Goal: Find specific page/section: Find specific page/section

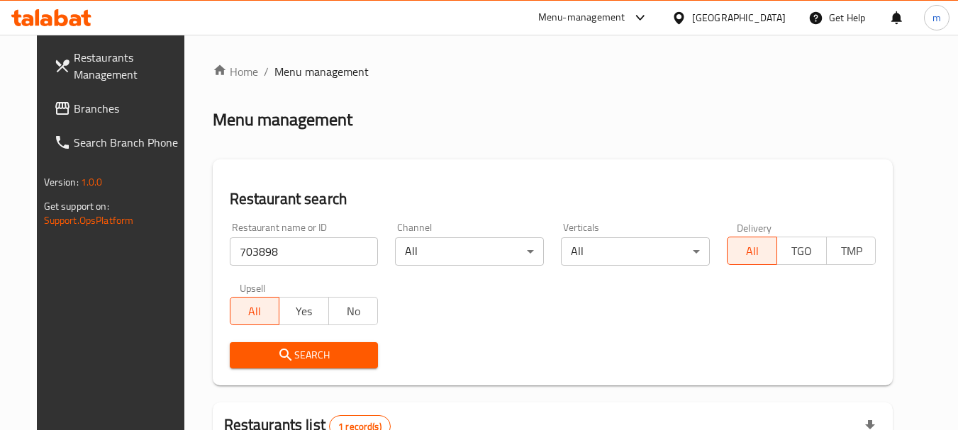
click at [693, 21] on div "[GEOGRAPHIC_DATA]" at bounding box center [739, 18] width 94 height 16
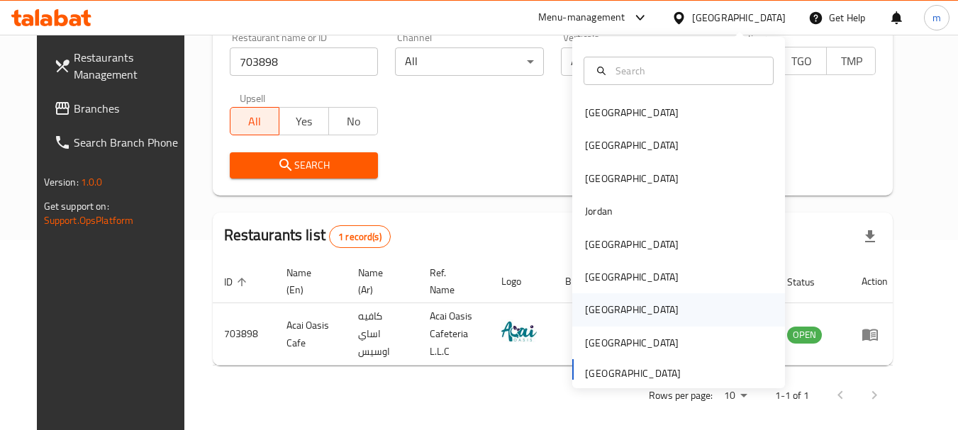
click at [591, 310] on div "[GEOGRAPHIC_DATA]" at bounding box center [632, 310] width 94 height 16
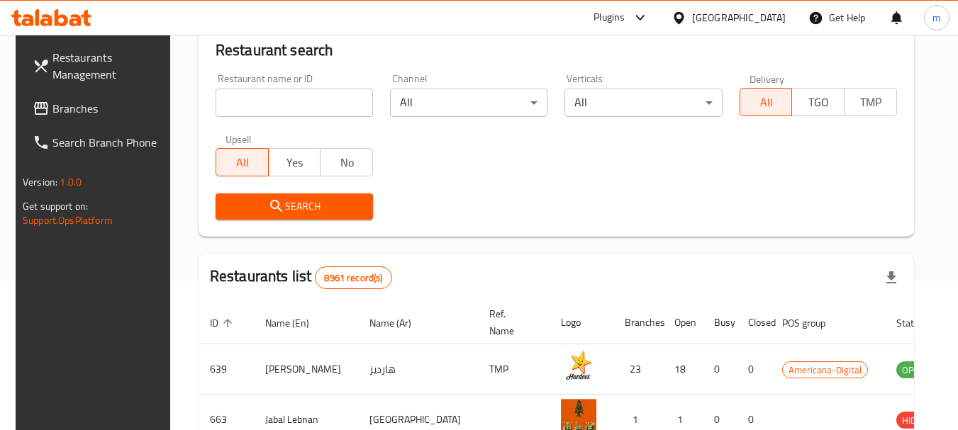
scroll to position [190, 0]
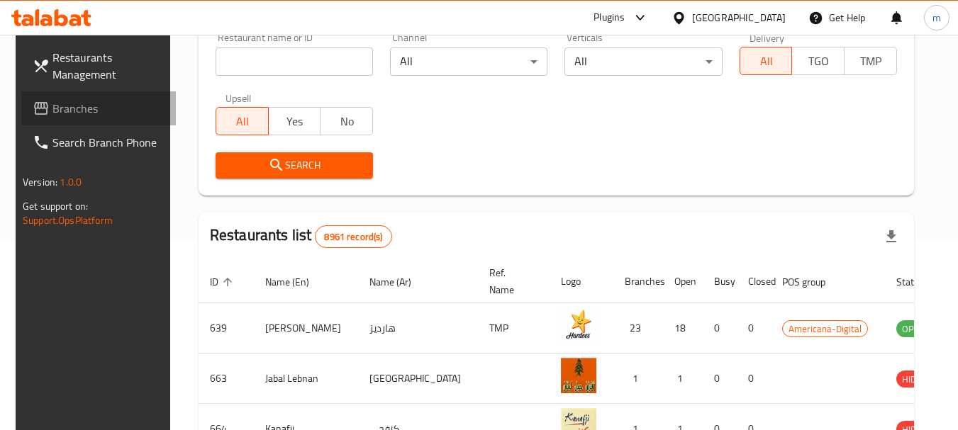
click at [77, 114] on span "Branches" at bounding box center [108, 108] width 112 height 17
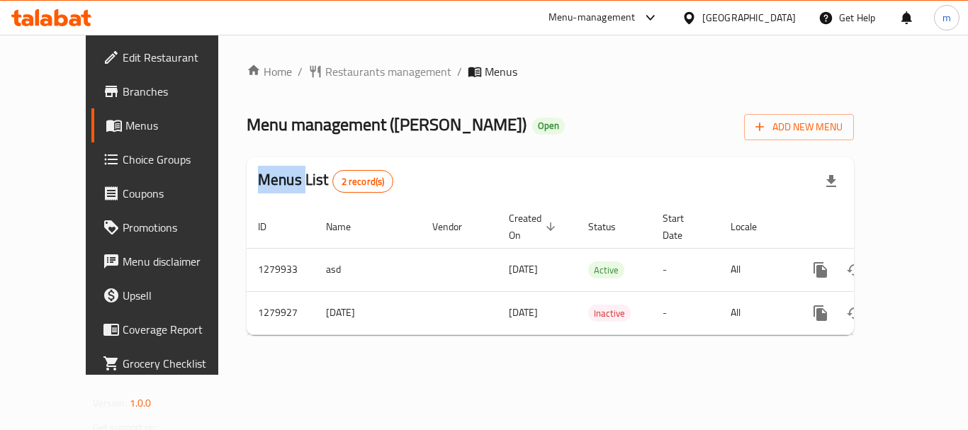
click at [313, 73] on div at bounding box center [484, 215] width 968 height 430
click at [313, 73] on div "Home / Restaurants management / Menus Menu management ( Ahil Alkoukh ) Open Add…" at bounding box center [551, 205] width 608 height 284
click at [325, 73] on span "Restaurants management" at bounding box center [388, 71] width 126 height 17
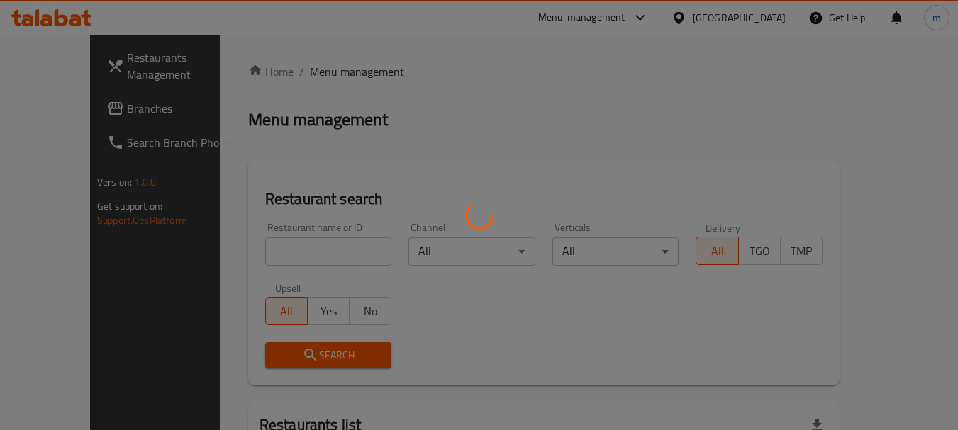
click at [267, 263] on div at bounding box center [479, 215] width 958 height 430
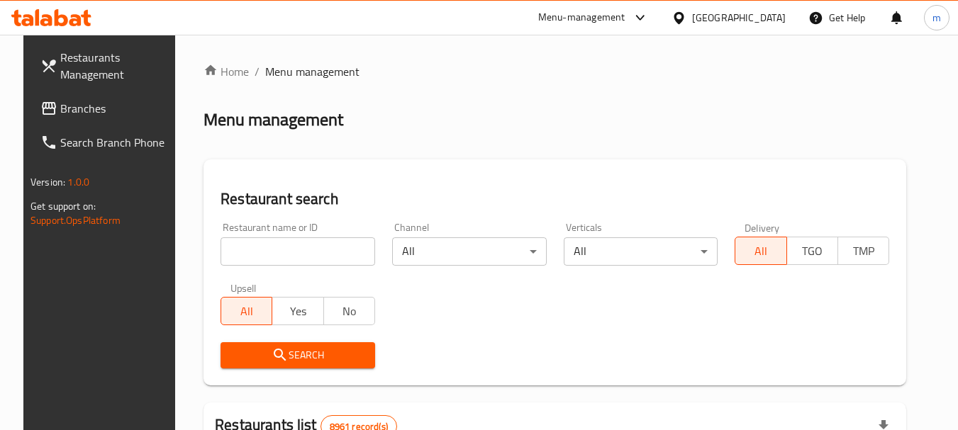
click at [267, 263] on div at bounding box center [479, 215] width 958 height 430
drag, startPoint x: 267, startPoint y: 258, endPoint x: 276, endPoint y: 254, distance: 10.1
click at [267, 257] on input "search" at bounding box center [297, 251] width 155 height 28
paste input "693523"
type input "693523"
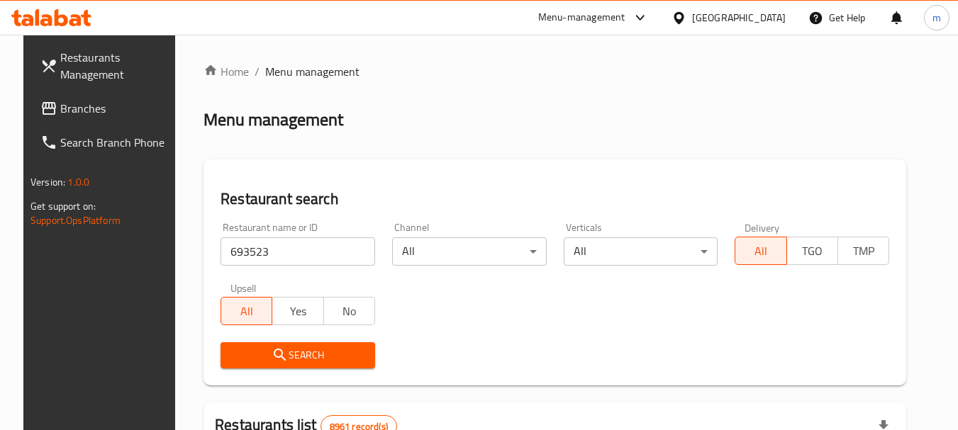
click at [285, 344] on button "Search" at bounding box center [297, 355] width 155 height 26
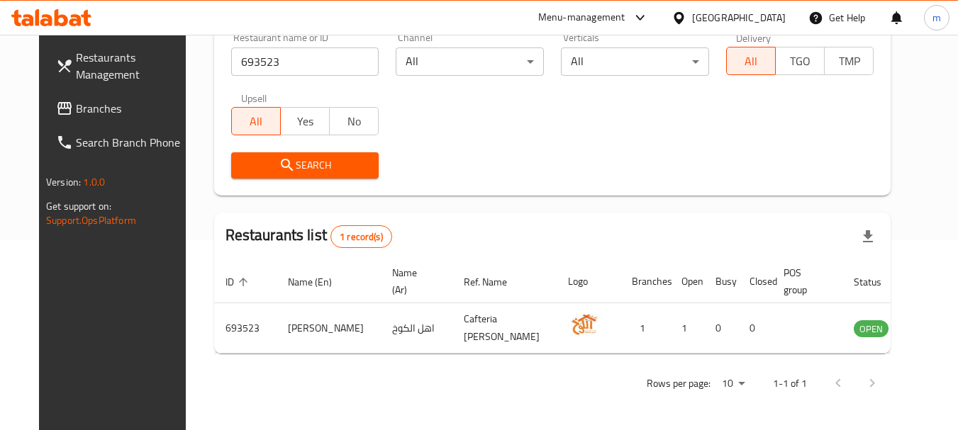
scroll to position [190, 0]
click at [79, 105] on span "Branches" at bounding box center [132, 108] width 112 height 17
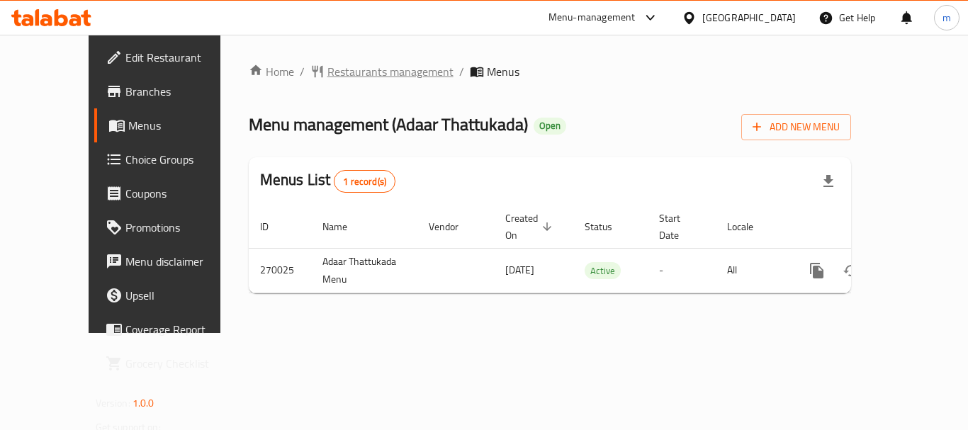
click at [328, 78] on span "Restaurants management" at bounding box center [391, 71] width 126 height 17
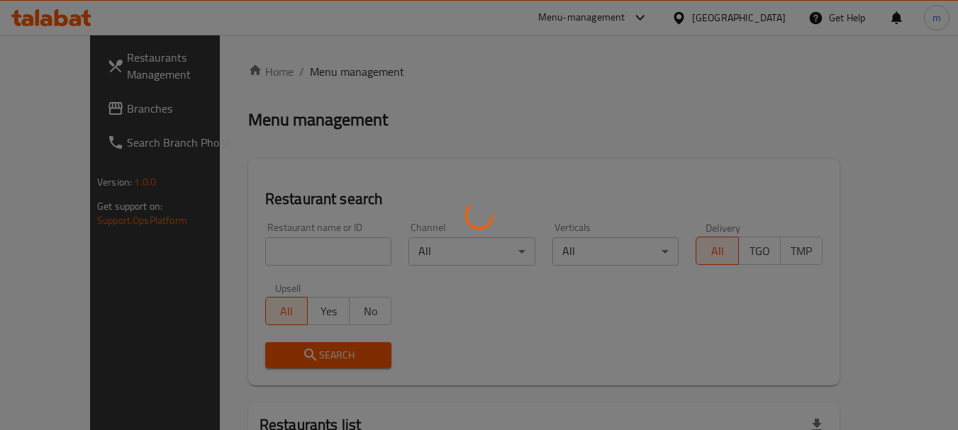
click at [291, 245] on div at bounding box center [479, 215] width 958 height 430
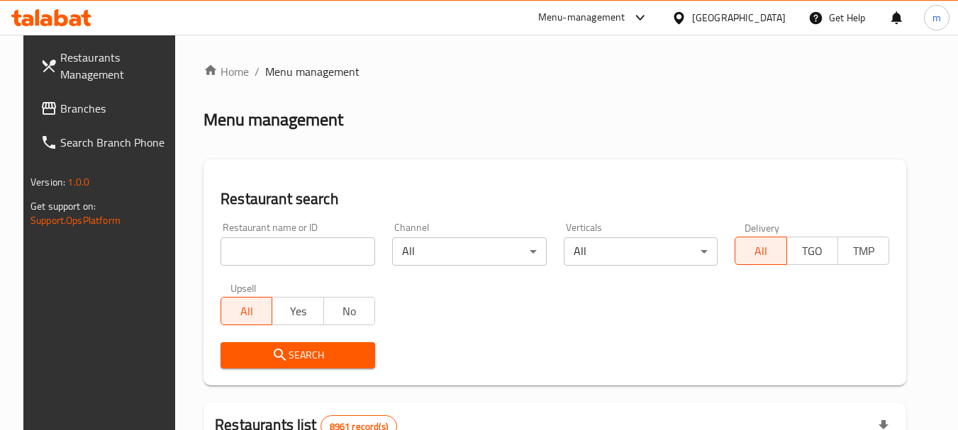
click at [285, 250] on input "search" at bounding box center [297, 251] width 155 height 28
paste input "627731"
type input "627731"
click at [309, 351] on span "Search" at bounding box center [298, 356] width 132 height 18
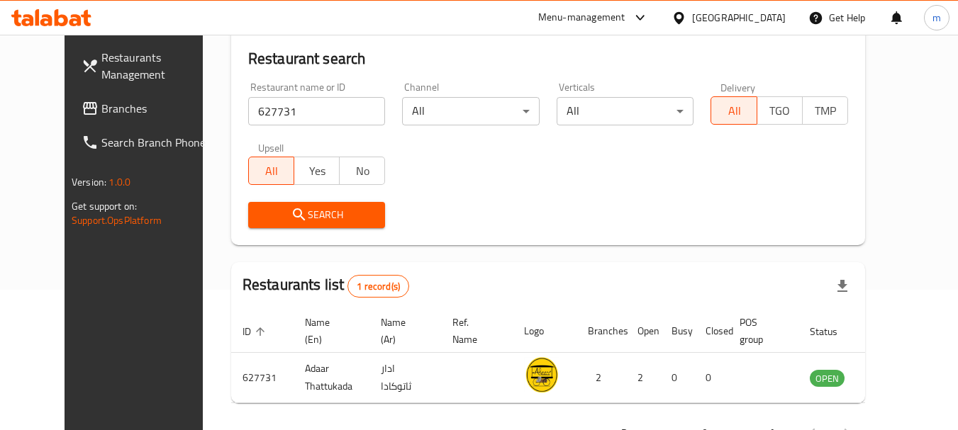
scroll to position [190, 0]
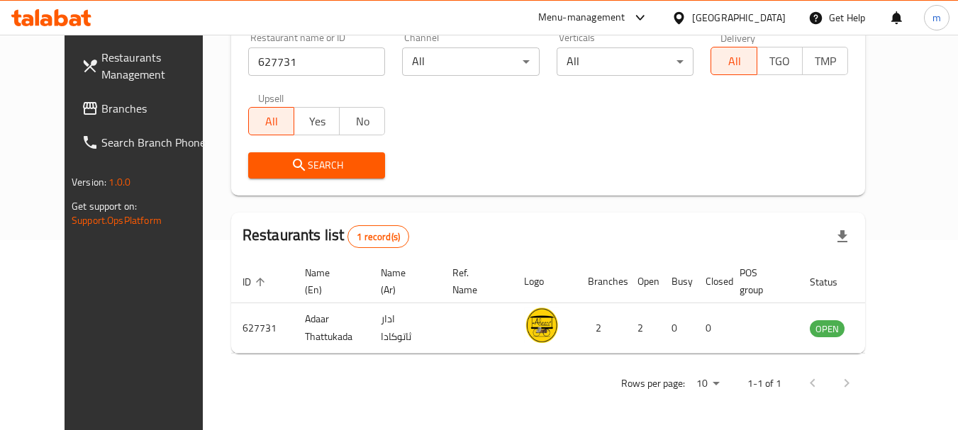
drag, startPoint x: 64, startPoint y: 113, endPoint x: 77, endPoint y: 102, distance: 17.1
click at [101, 113] on span "Branches" at bounding box center [157, 108] width 112 height 17
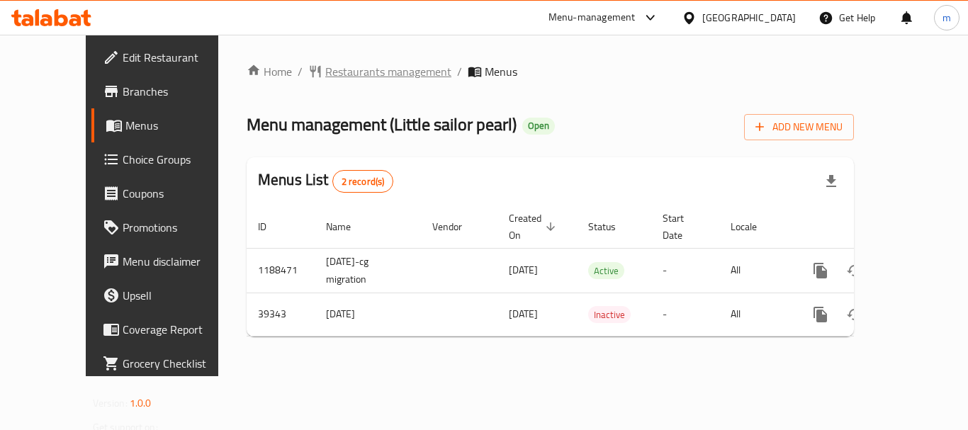
click at [325, 68] on span "Restaurants management" at bounding box center [388, 71] width 126 height 17
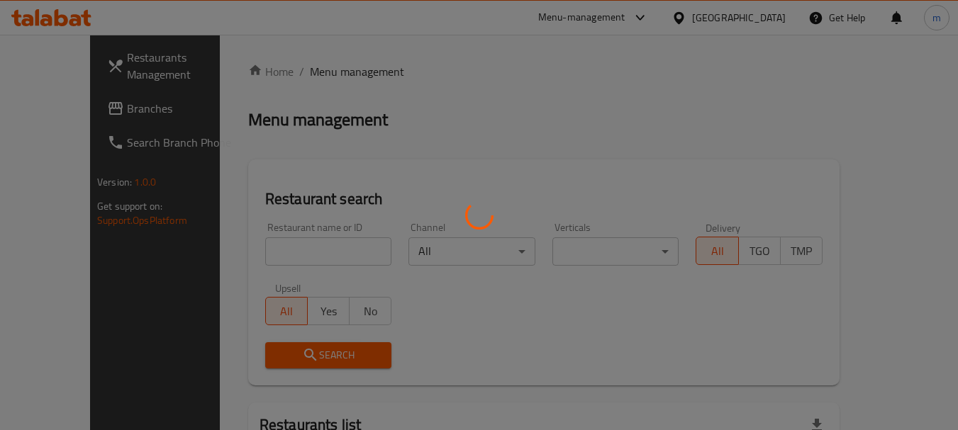
click at [262, 251] on div at bounding box center [479, 215] width 958 height 430
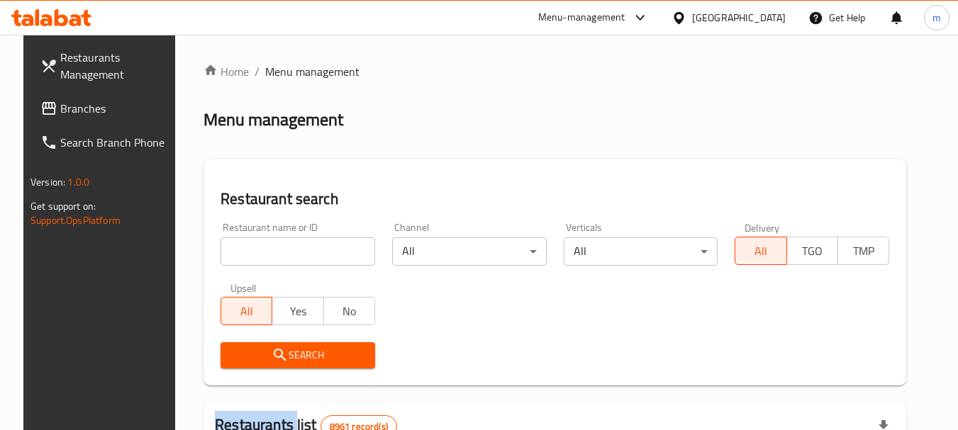
click at [262, 251] on div at bounding box center [479, 215] width 958 height 430
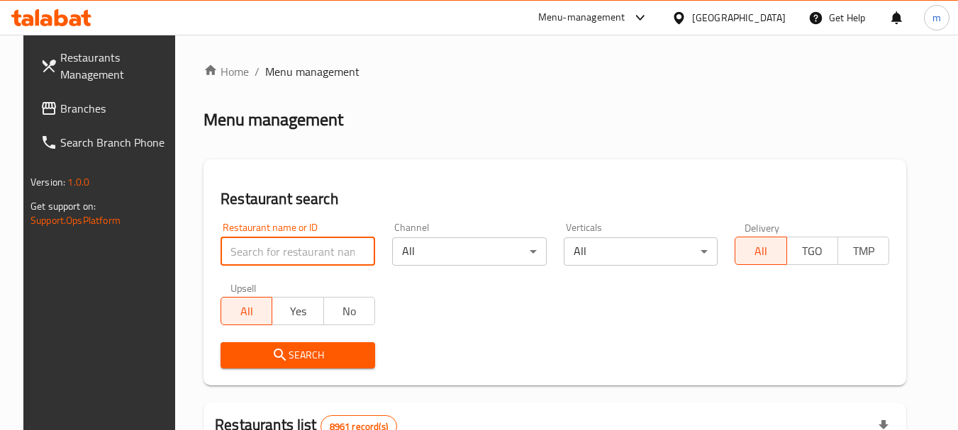
click at [262, 251] on input "search" at bounding box center [297, 251] width 155 height 28
paste input "20517"
type input "20517"
drag, startPoint x: 271, startPoint y: 349, endPoint x: 310, endPoint y: 326, distance: 46.1
click at [284, 345] on button "Search" at bounding box center [297, 355] width 155 height 26
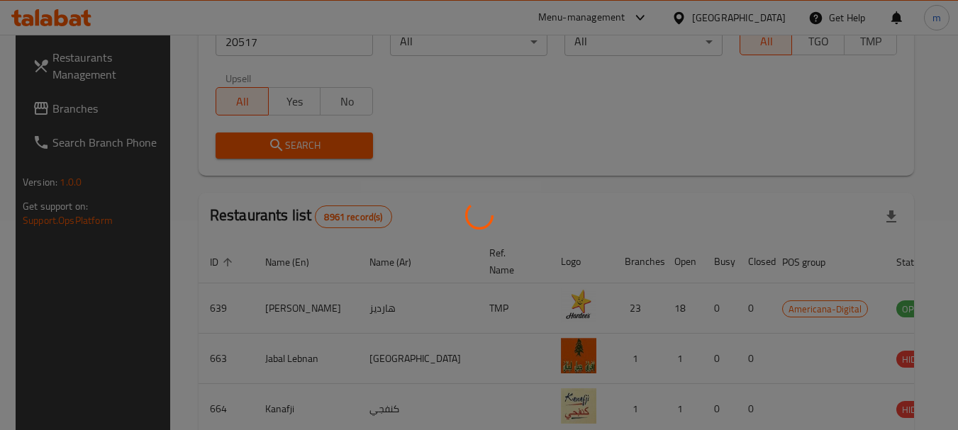
scroll to position [202, 0]
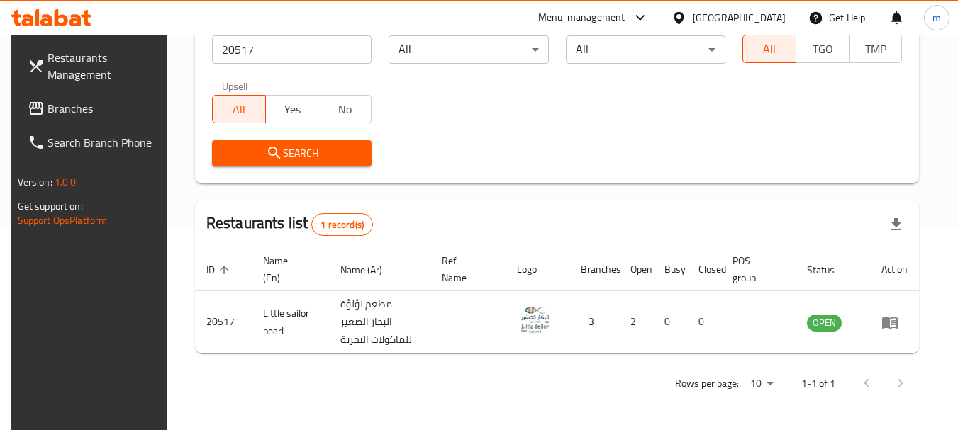
click at [648, 124] on div "Restaurant name or ID 20517 Restaurant name or ID Channel All ​ Verticals All ​…" at bounding box center [556, 93] width 707 height 163
click at [601, 389] on div "Rows per page: 10 1-1 of 1" at bounding box center [557, 383] width 724 height 37
click at [540, 130] on div "Restaurant name or ID 20517 Restaurant name or ID Channel All ​ Verticals All ​…" at bounding box center [556, 93] width 707 height 163
click at [673, 132] on div "Search" at bounding box center [556, 153] width 707 height 43
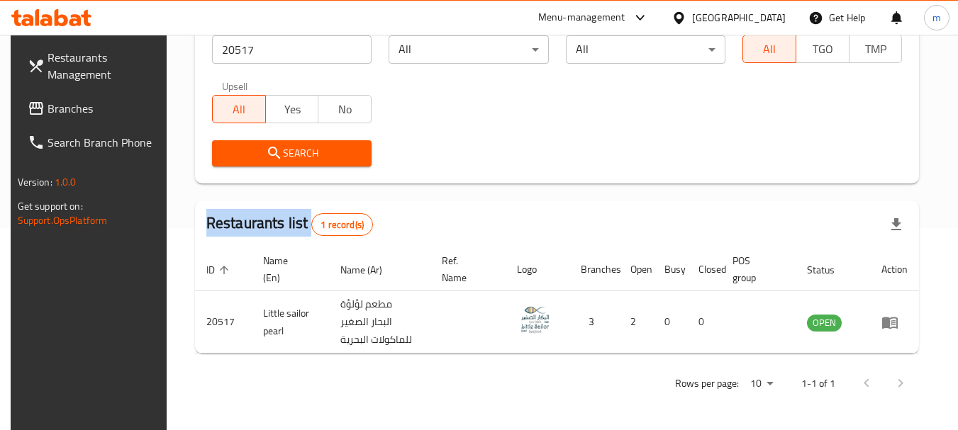
click at [673, 132] on div "Search" at bounding box center [556, 153] width 707 height 43
click at [644, 121] on div "Restaurant name or ID 20517 Restaurant name or ID Channel All ​ Verticals All ​…" at bounding box center [556, 93] width 707 height 163
click at [771, 20] on div "Qatar" at bounding box center [739, 18] width 94 height 16
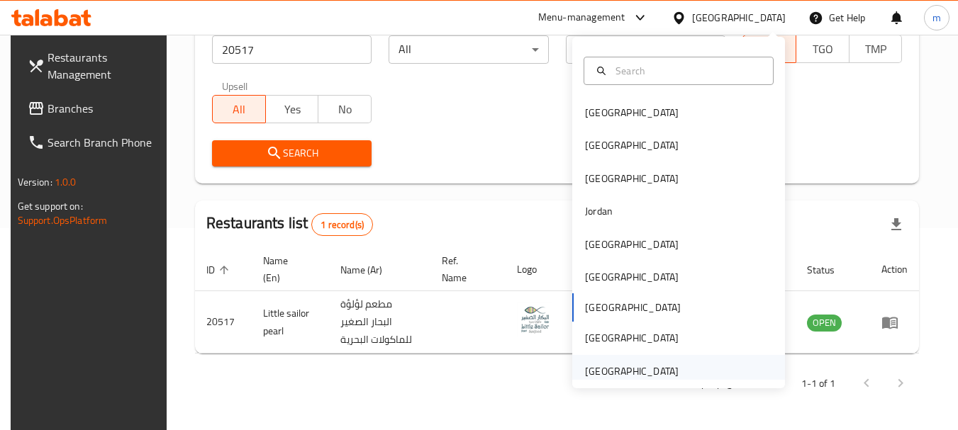
click at [598, 376] on div "[GEOGRAPHIC_DATA]" at bounding box center [632, 372] width 94 height 16
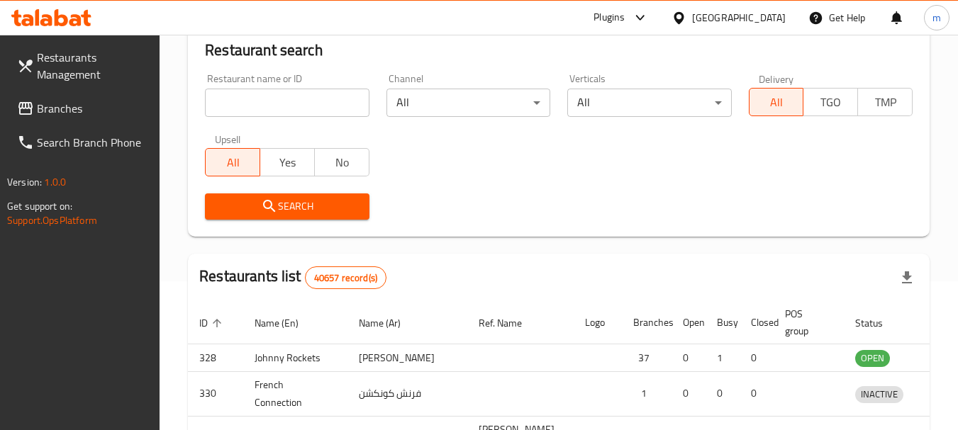
scroll to position [202, 0]
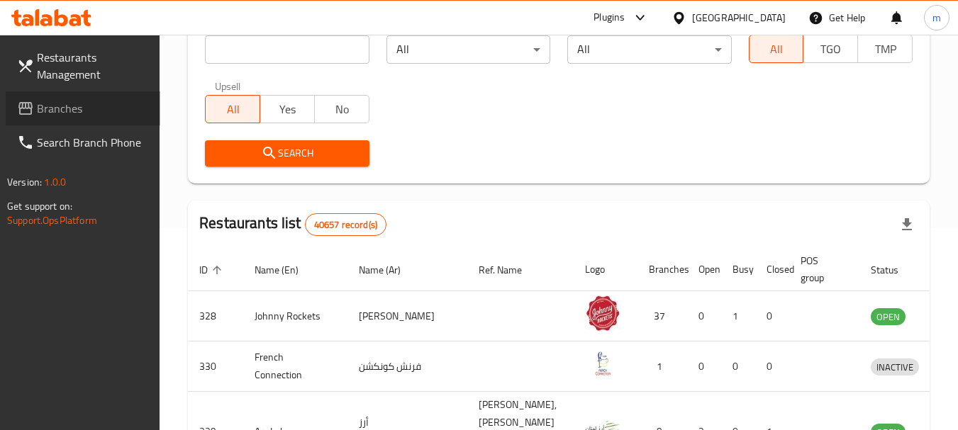
drag, startPoint x: 88, startPoint y: 106, endPoint x: 33, endPoint y: 105, distance: 54.6
click at [88, 106] on span "Branches" at bounding box center [93, 108] width 112 height 17
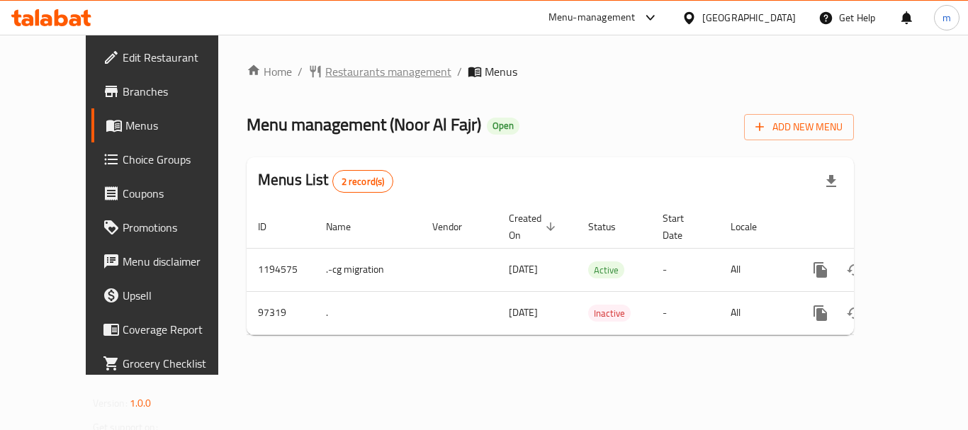
click at [340, 78] on span "Restaurants management" at bounding box center [388, 71] width 126 height 17
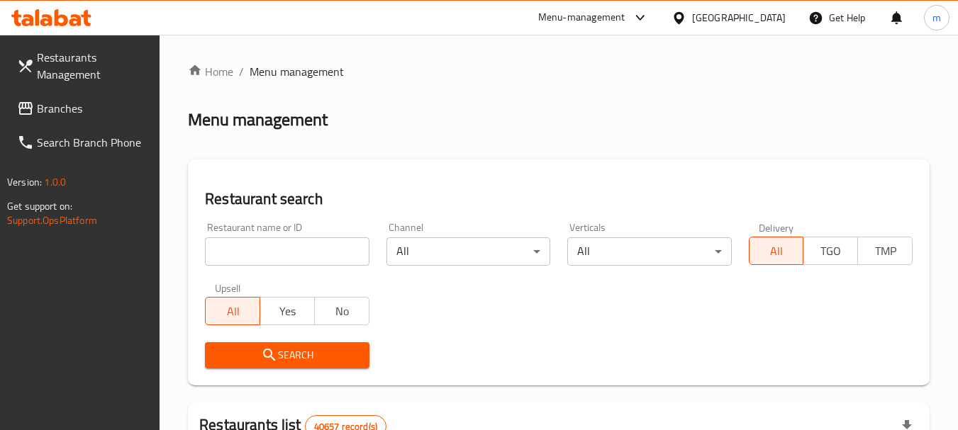
click at [256, 269] on div at bounding box center [479, 215] width 958 height 430
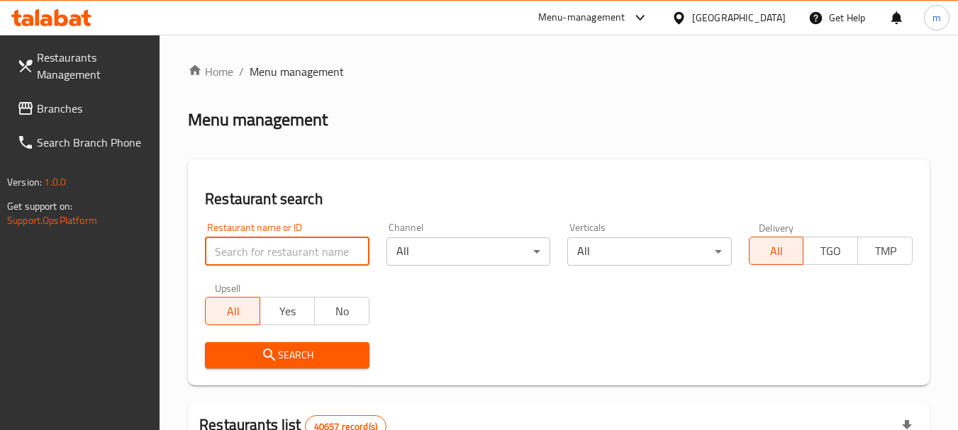
click at [256, 259] on input "search" at bounding box center [287, 251] width 164 height 28
drag, startPoint x: 256, startPoint y: 258, endPoint x: 272, endPoint y: 252, distance: 17.3
click at [256, 257] on input "search" at bounding box center [287, 251] width 164 height 28
paste input "601939"
type input "601939"
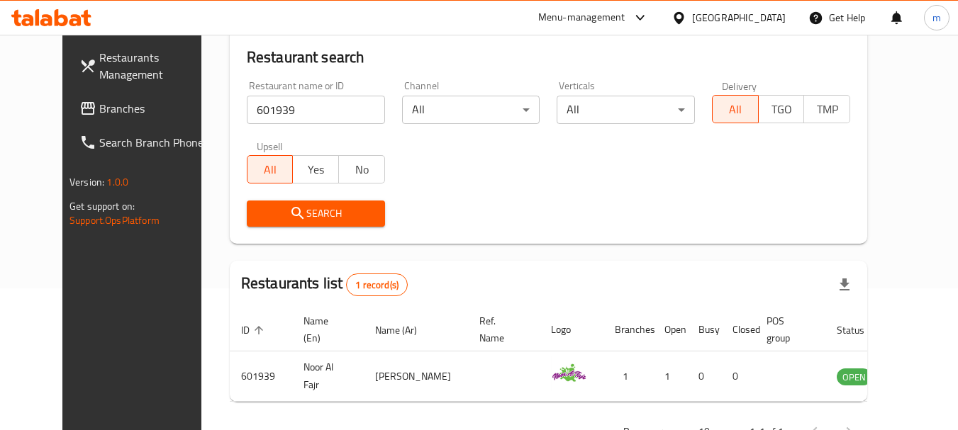
scroll to position [190, 0]
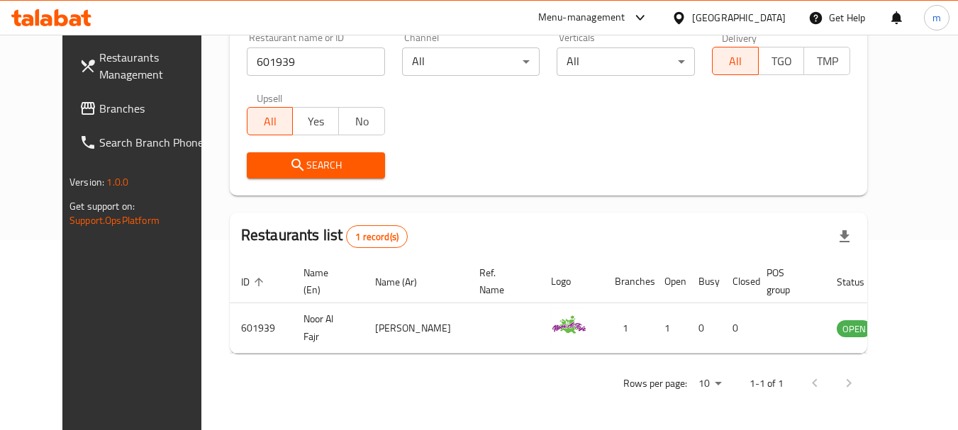
click at [99, 113] on span "Branches" at bounding box center [155, 108] width 112 height 17
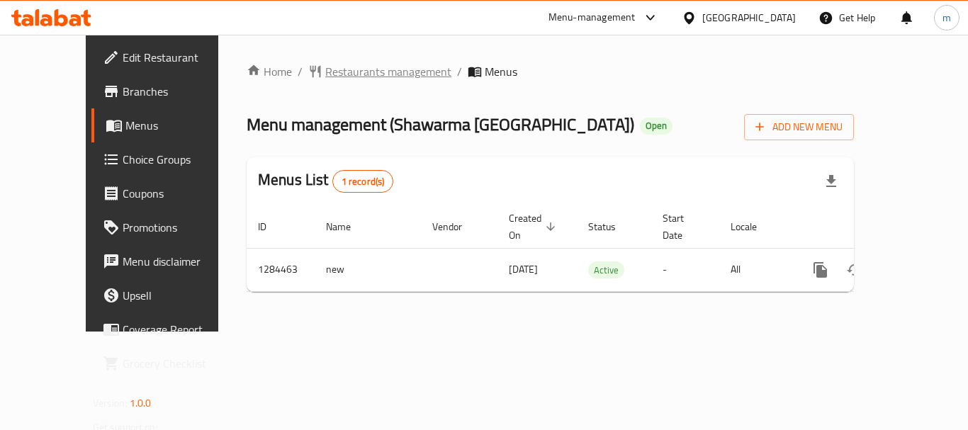
click at [325, 73] on span "Restaurants management" at bounding box center [388, 71] width 126 height 17
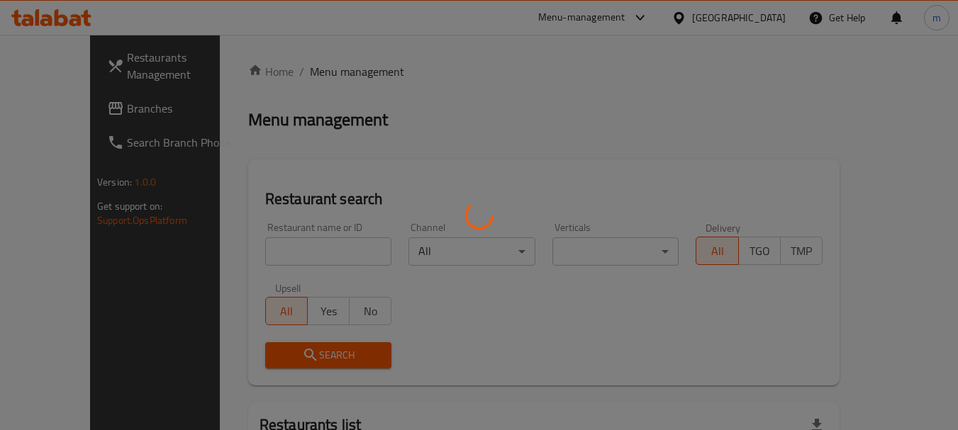
click at [276, 251] on div at bounding box center [479, 215] width 958 height 430
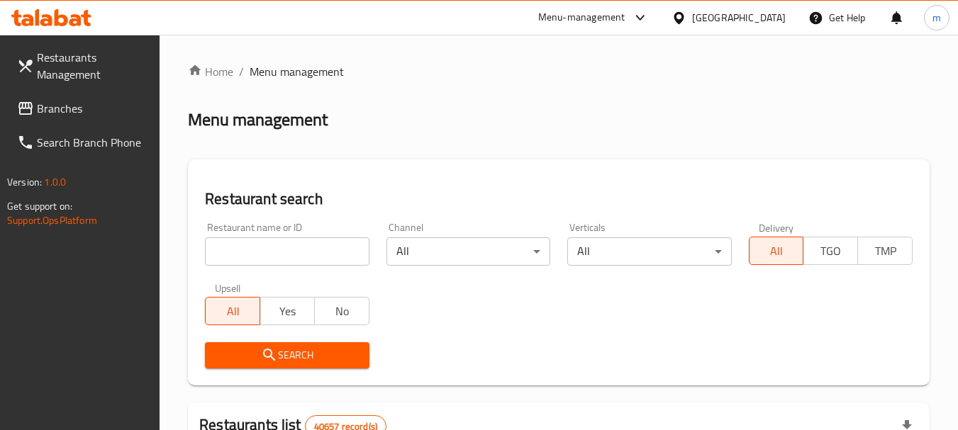
click at [264, 251] on input "search" at bounding box center [287, 251] width 164 height 28
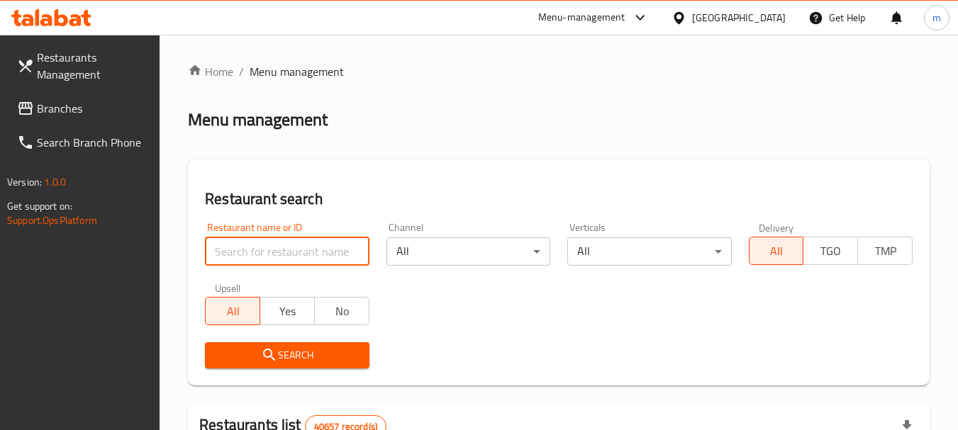
paste input "695679"
type input "695679"
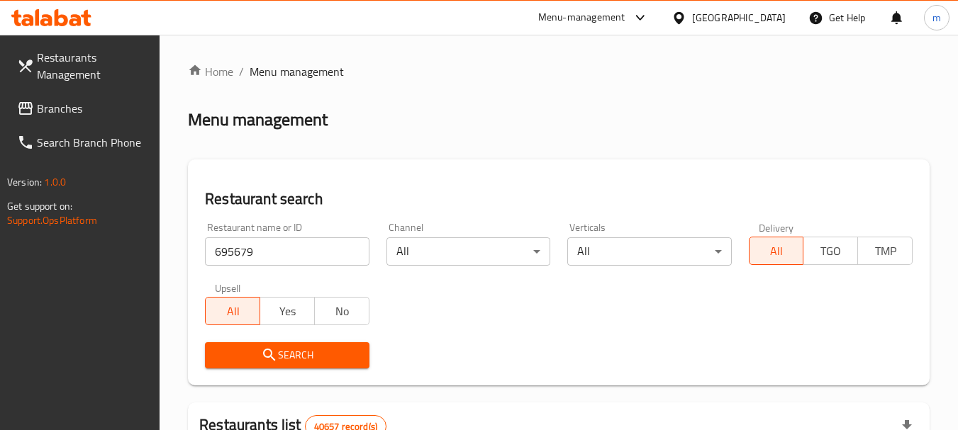
click at [266, 356] on icon "submit" at bounding box center [269, 355] width 17 height 17
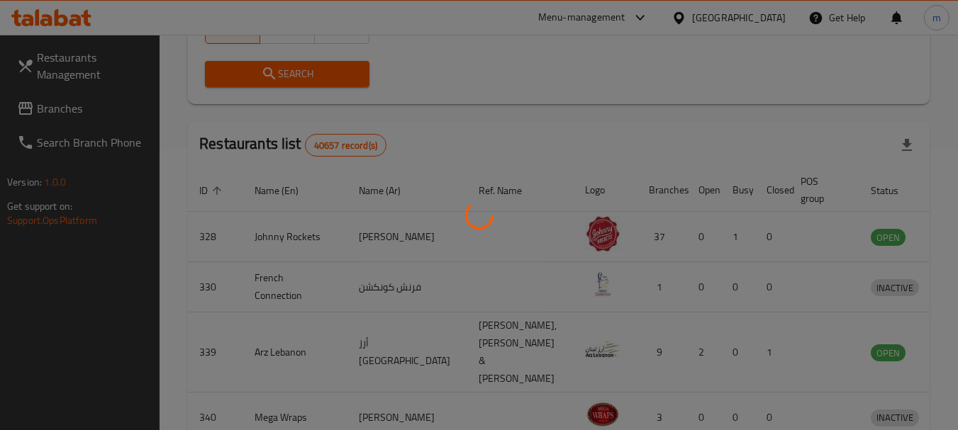
scroll to position [202, 0]
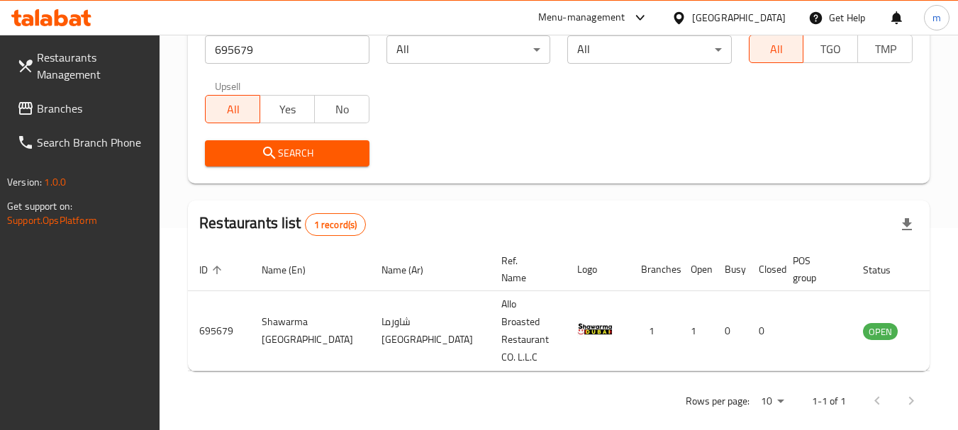
click at [93, 116] on span "Branches" at bounding box center [93, 108] width 112 height 17
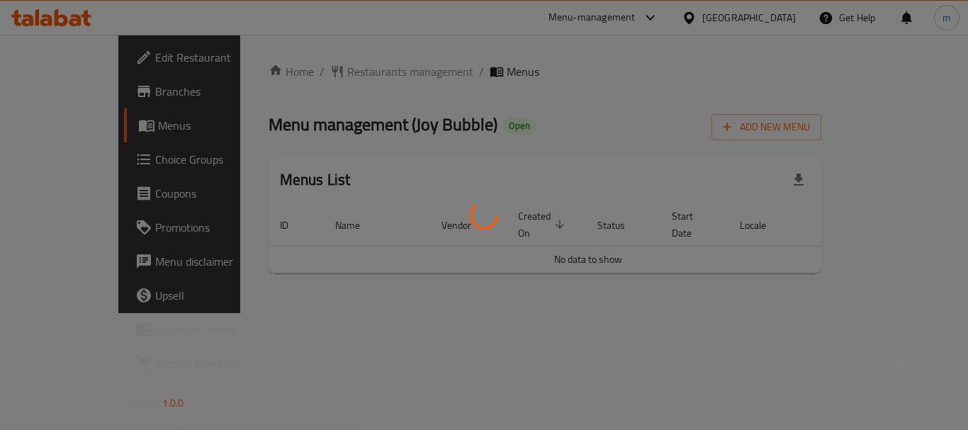
click at [339, 74] on div at bounding box center [484, 215] width 968 height 430
click at [338, 74] on div at bounding box center [484, 215] width 968 height 430
click at [332, 74] on div at bounding box center [484, 215] width 968 height 430
click at [327, 74] on div at bounding box center [484, 215] width 968 height 430
click at [326, 74] on div at bounding box center [484, 215] width 968 height 430
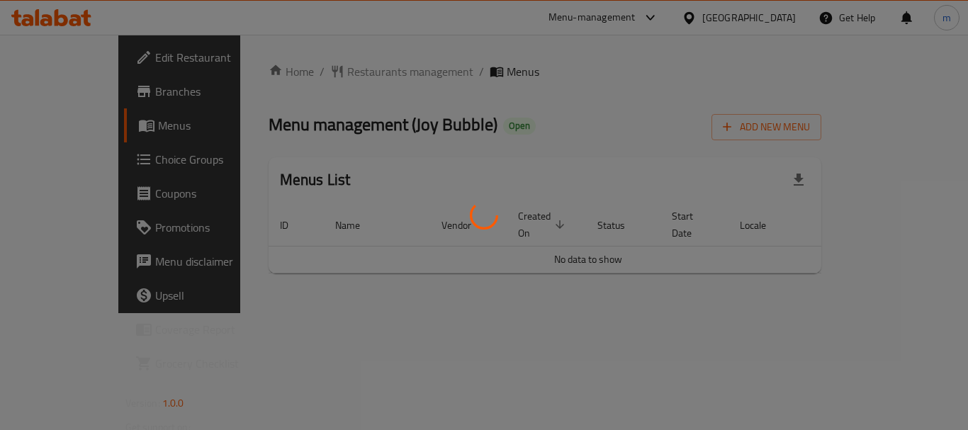
click at [325, 74] on div at bounding box center [484, 215] width 968 height 430
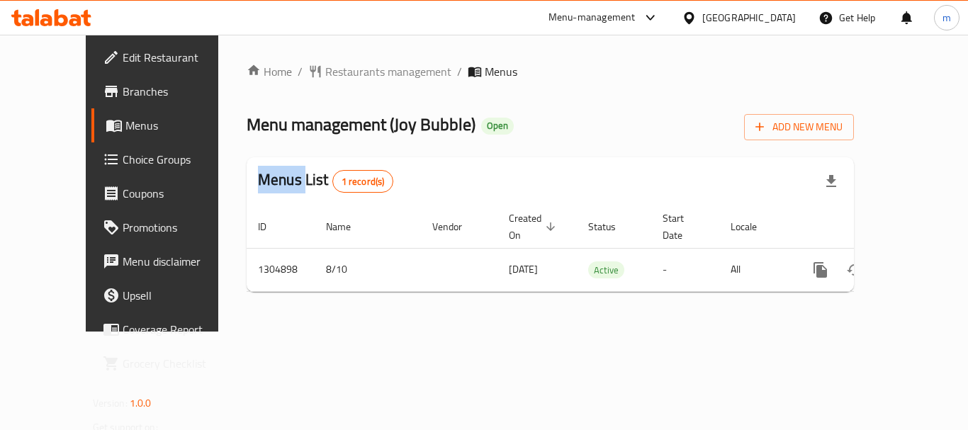
click at [325, 74] on span "Restaurants management" at bounding box center [388, 71] width 126 height 17
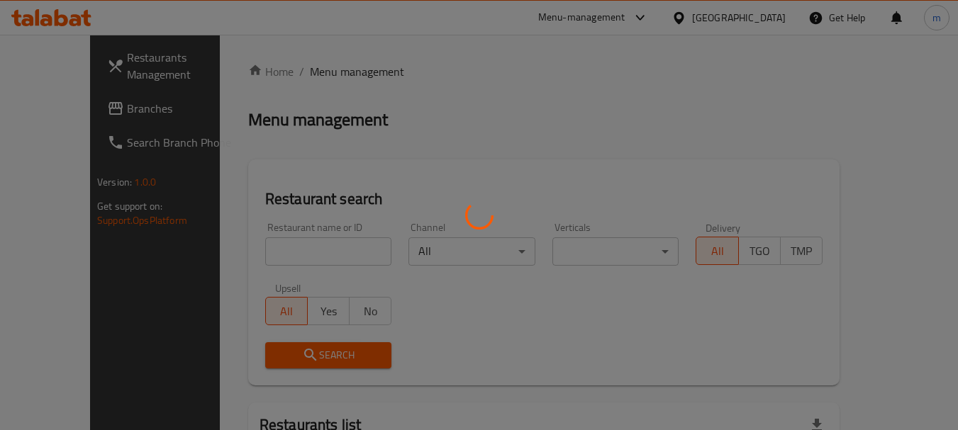
click at [262, 252] on div at bounding box center [479, 215] width 958 height 430
click at [262, 250] on div at bounding box center [479, 215] width 958 height 430
click at [267, 248] on div at bounding box center [479, 215] width 958 height 430
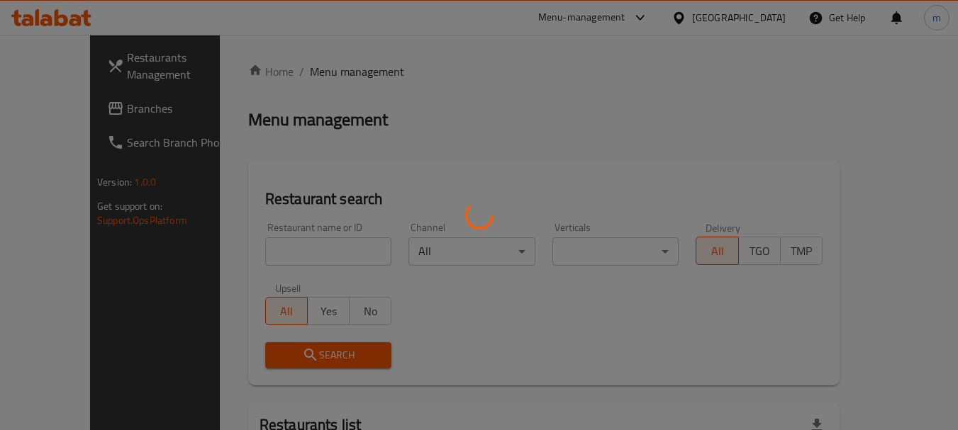
click at [127, 276] on div at bounding box center [479, 215] width 958 height 430
click at [281, 255] on div at bounding box center [479, 215] width 958 height 430
click at [275, 254] on div at bounding box center [479, 215] width 958 height 430
click at [91, 267] on div at bounding box center [479, 215] width 958 height 430
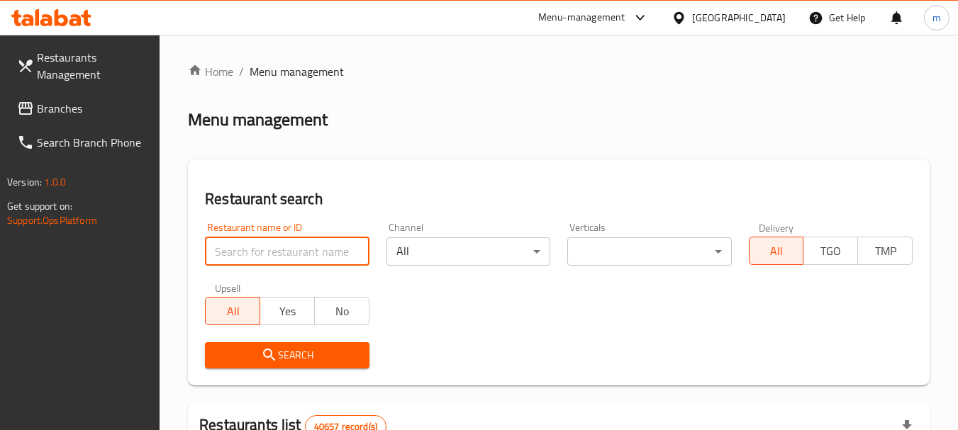
click at [279, 257] on input "search" at bounding box center [287, 251] width 164 height 28
paste input "703439"
type input "703439"
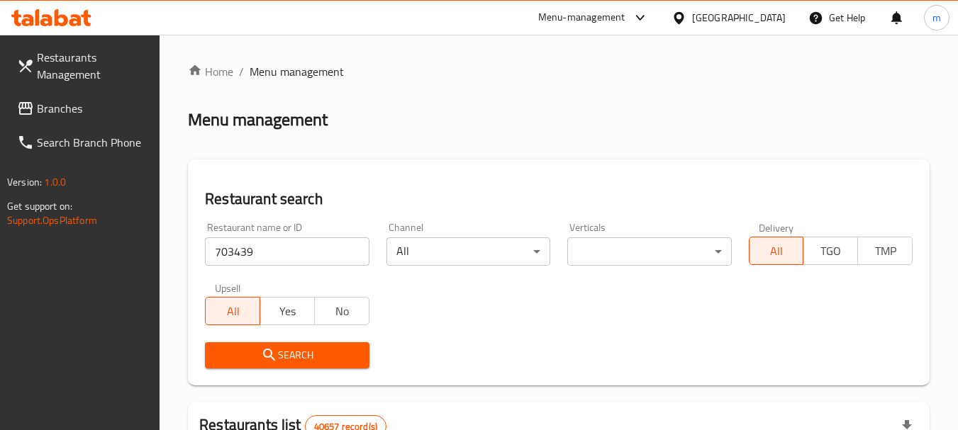
click at [308, 345] on button "Search" at bounding box center [287, 355] width 164 height 26
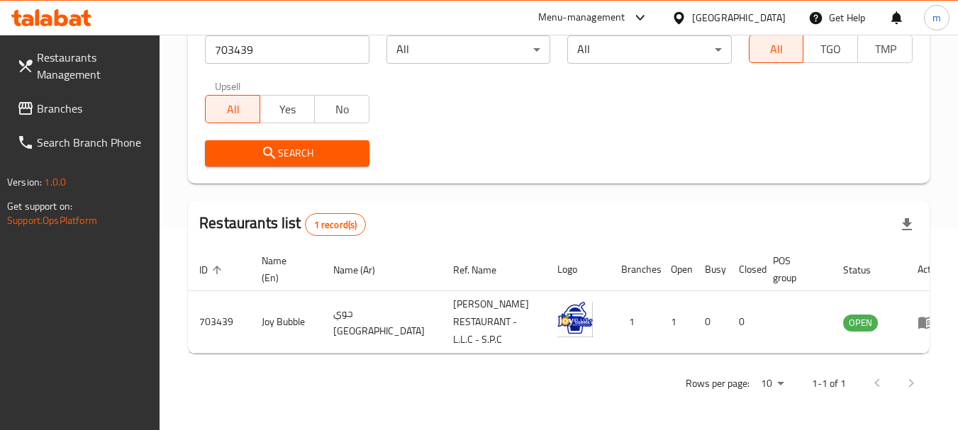
scroll to position [202, 0]
click at [680, 16] on icon at bounding box center [678, 18] width 15 height 15
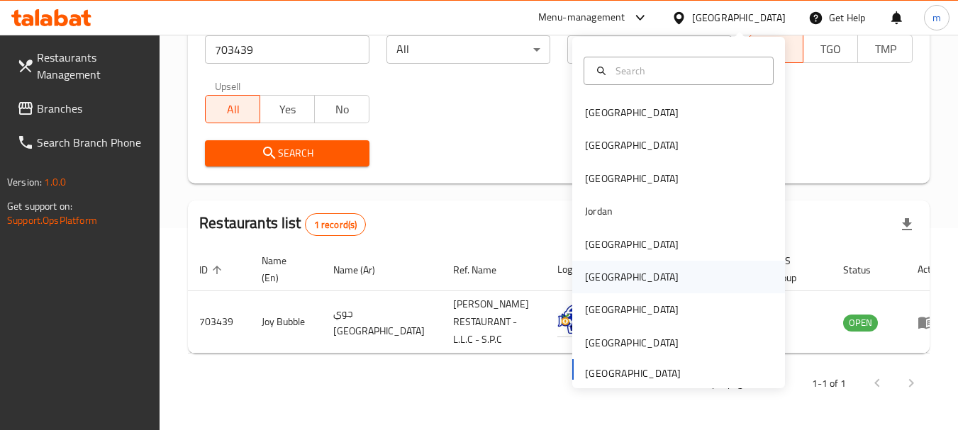
click at [590, 276] on div "[GEOGRAPHIC_DATA]" at bounding box center [632, 277] width 94 height 16
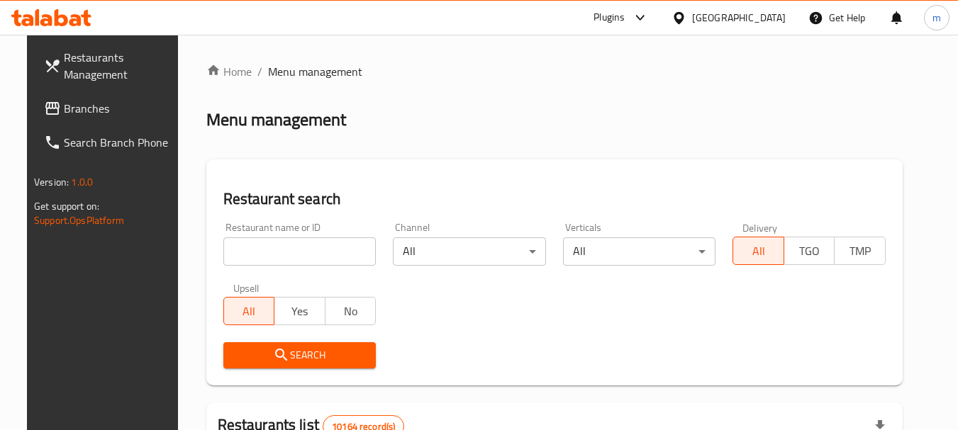
click at [64, 116] on span "Branches" at bounding box center [120, 108] width 112 height 17
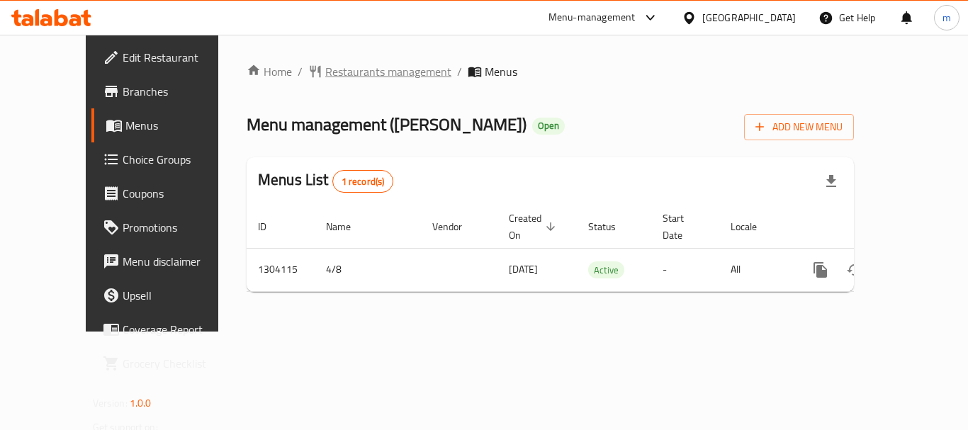
click at [325, 70] on span "Restaurants management" at bounding box center [388, 71] width 126 height 17
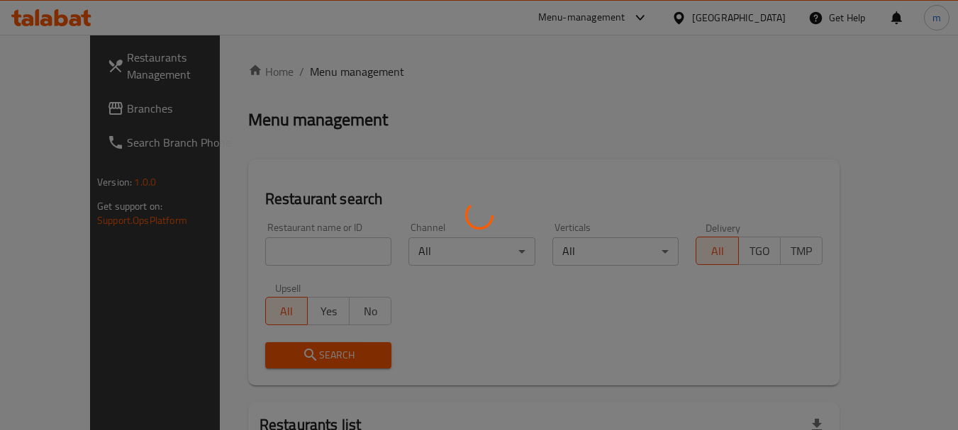
click at [266, 253] on div at bounding box center [479, 215] width 958 height 430
click at [266, 252] on div at bounding box center [479, 215] width 958 height 430
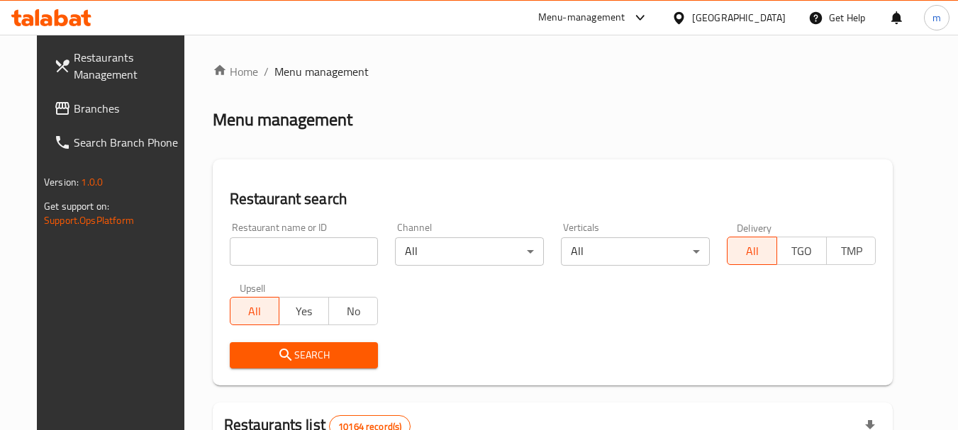
click at [266, 252] on input "search" at bounding box center [304, 251] width 149 height 28
paste input "703095"
type input "703095"
drag, startPoint x: 285, startPoint y: 354, endPoint x: 479, endPoint y: 303, distance: 200.1
click at [286, 354] on span "Search" at bounding box center [304, 356] width 126 height 18
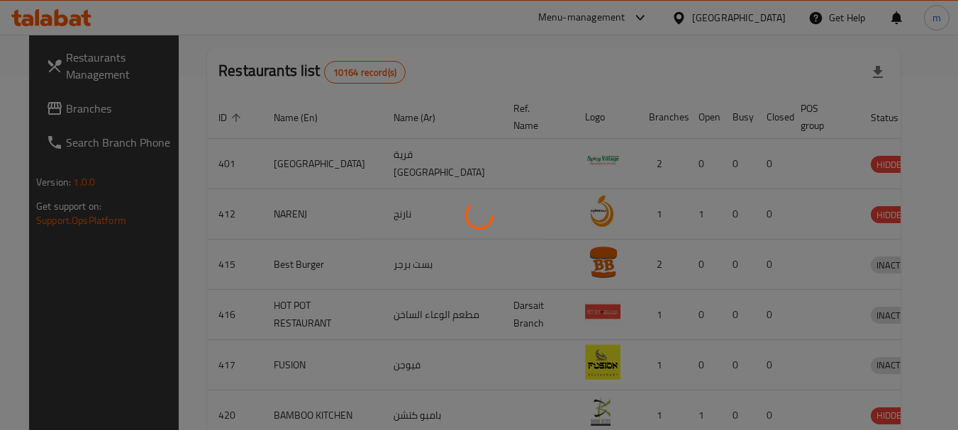
scroll to position [190, 0]
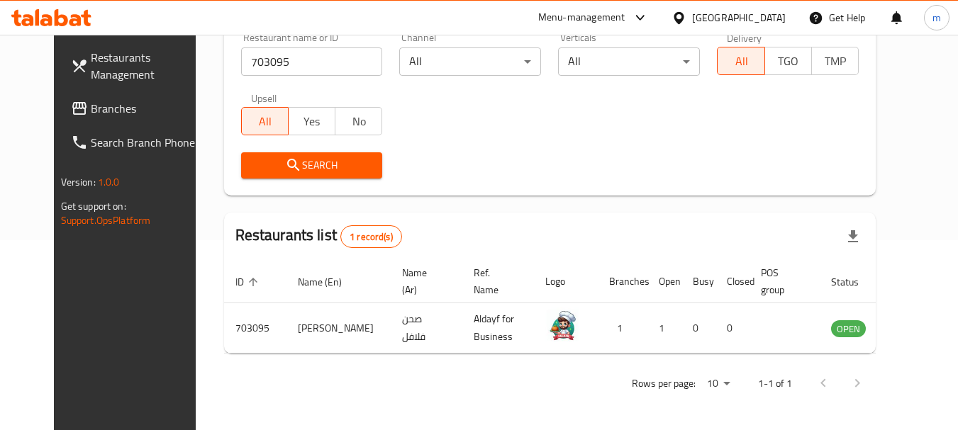
click at [683, 21] on icon at bounding box center [678, 17] width 10 height 12
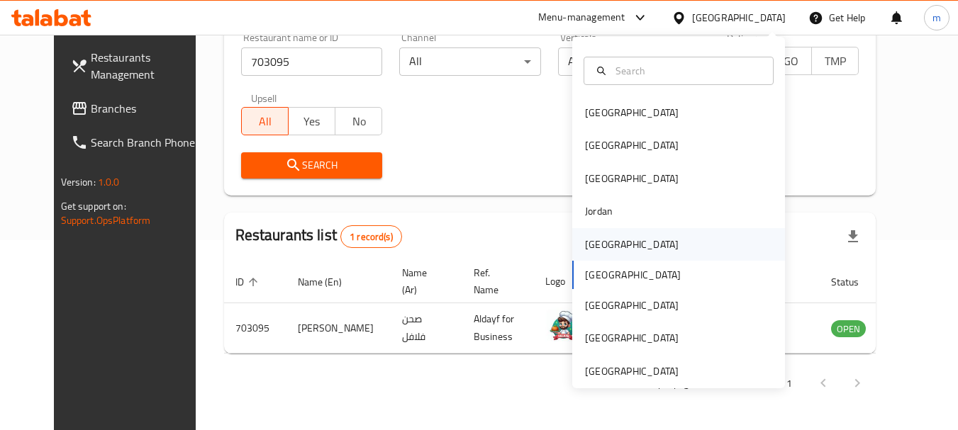
click at [585, 243] on div "[GEOGRAPHIC_DATA]" at bounding box center [632, 245] width 94 height 16
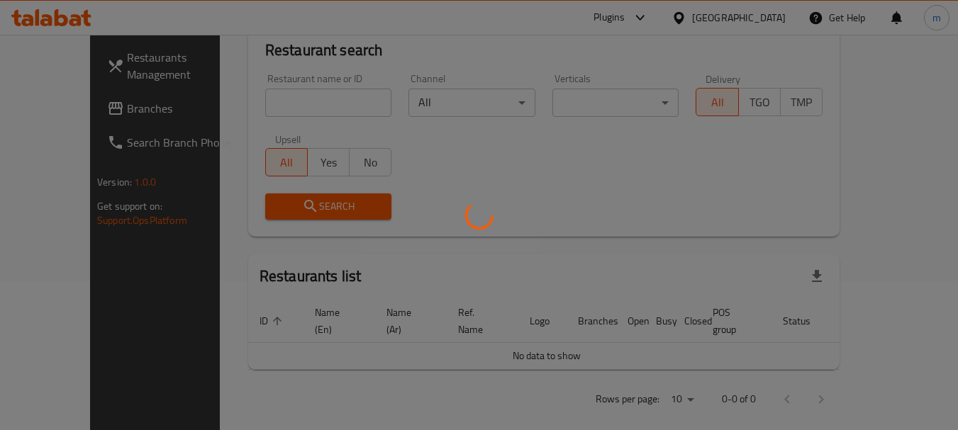
scroll to position [190, 0]
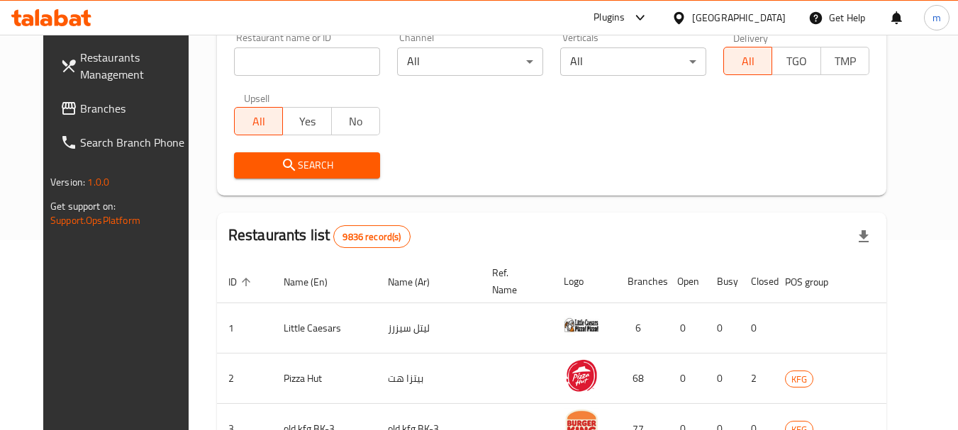
click at [80, 115] on span "Branches" at bounding box center [136, 108] width 112 height 17
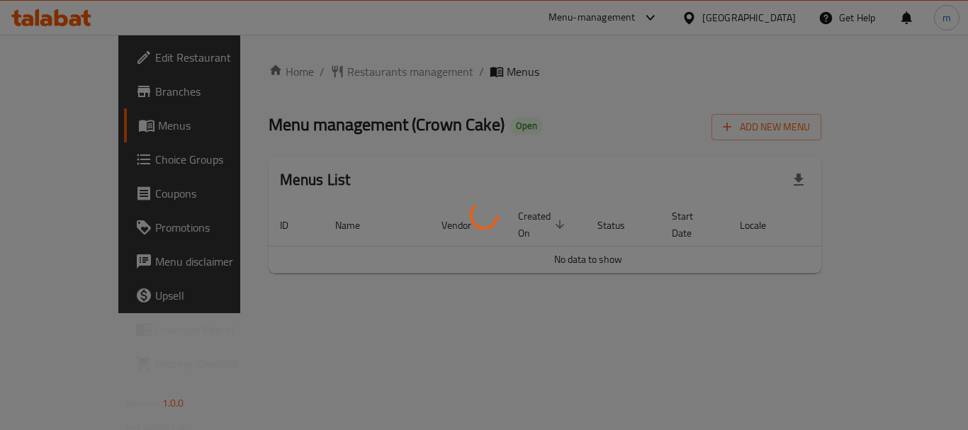
click at [320, 67] on div at bounding box center [484, 215] width 968 height 430
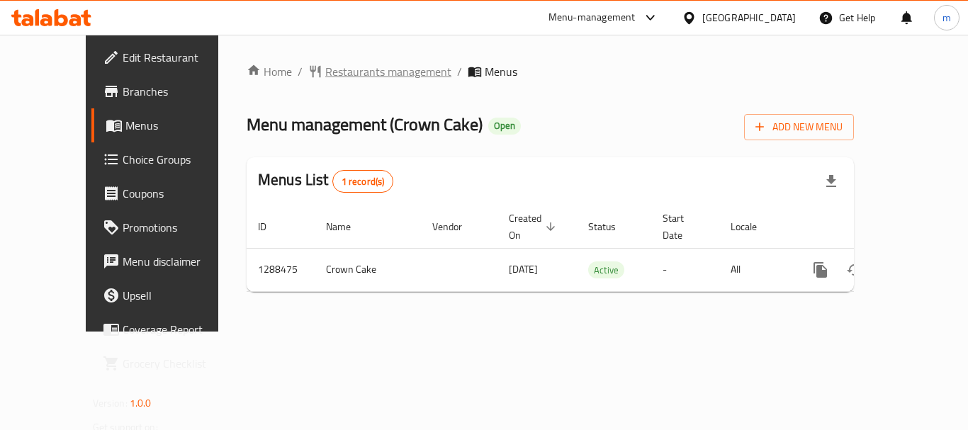
click at [325, 71] on span "Restaurants management" at bounding box center [388, 71] width 126 height 17
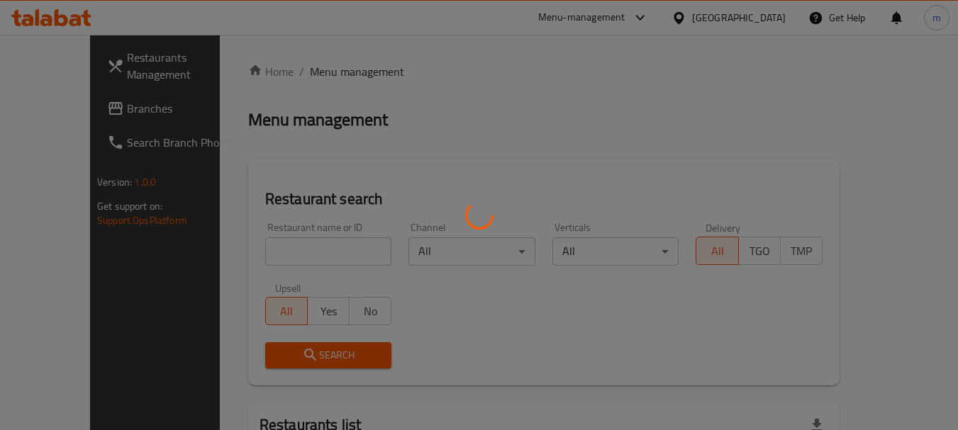
click at [287, 252] on div at bounding box center [479, 215] width 958 height 430
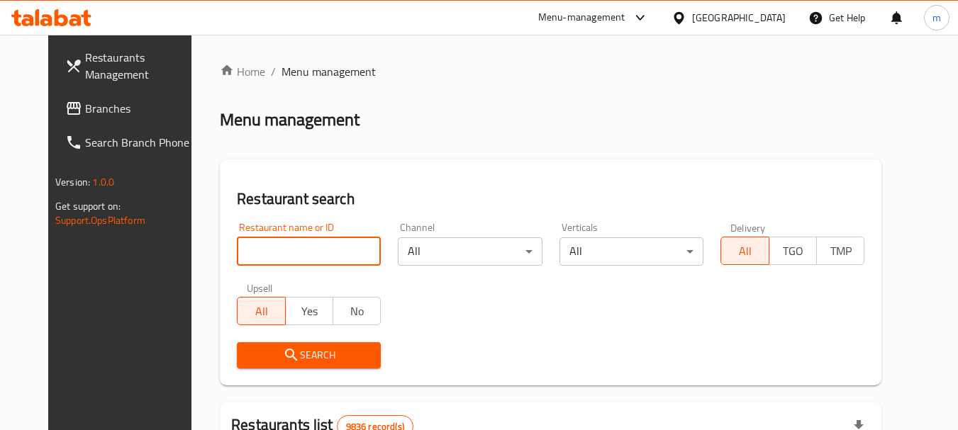
drag, startPoint x: 287, startPoint y: 252, endPoint x: 282, endPoint y: 245, distance: 8.1
click at [287, 252] on input "search" at bounding box center [309, 251] width 144 height 28
paste input "697194"
type input "697194"
click at [248, 355] on span "Search" at bounding box center [308, 356] width 121 height 18
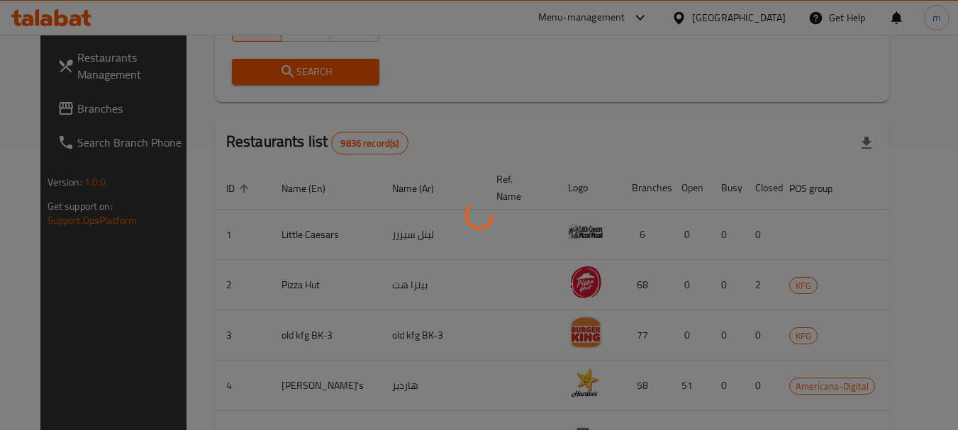
scroll to position [202, 0]
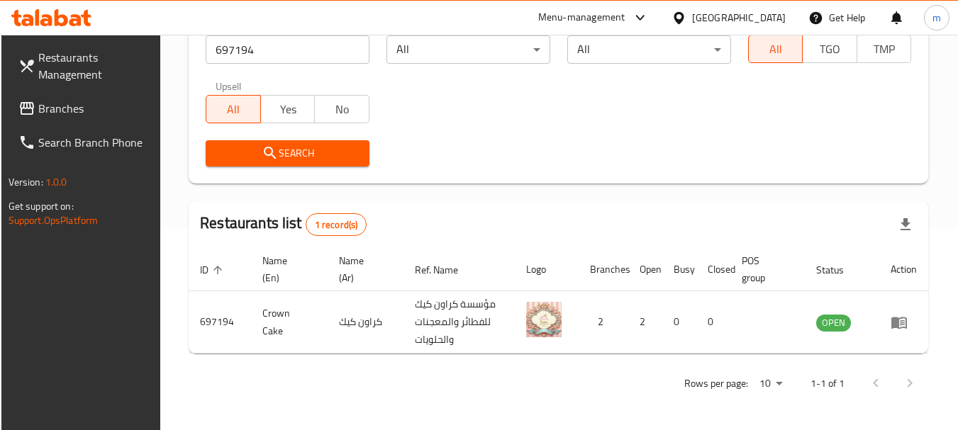
click at [97, 325] on div "Restaurants Management Branches Search Branch Phone Version: 1.0.0 Get support …" at bounding box center [81, 250] width 160 height 430
click at [118, 298] on div "Restaurants Management Branches Search Branch Phone Version: 1.0.0 Get support …" at bounding box center [81, 250] width 160 height 430
click at [66, 21] on icon at bounding box center [61, 17] width 13 height 17
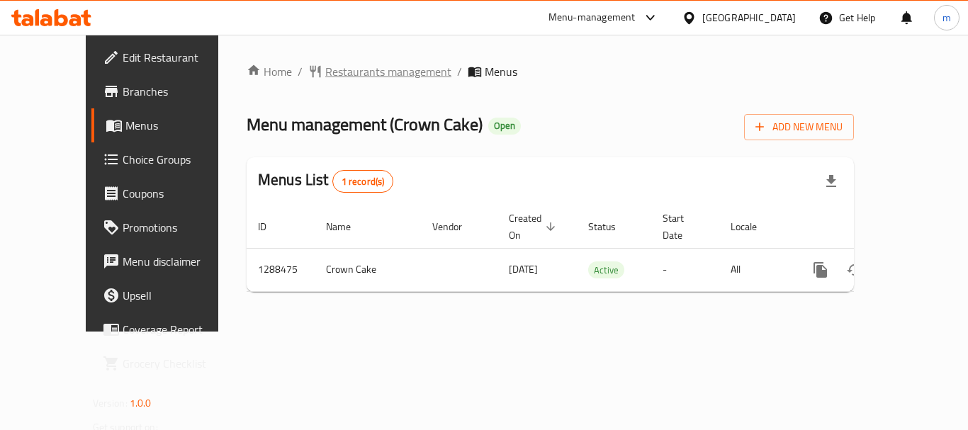
click at [333, 76] on span "Restaurants management" at bounding box center [388, 71] width 126 height 17
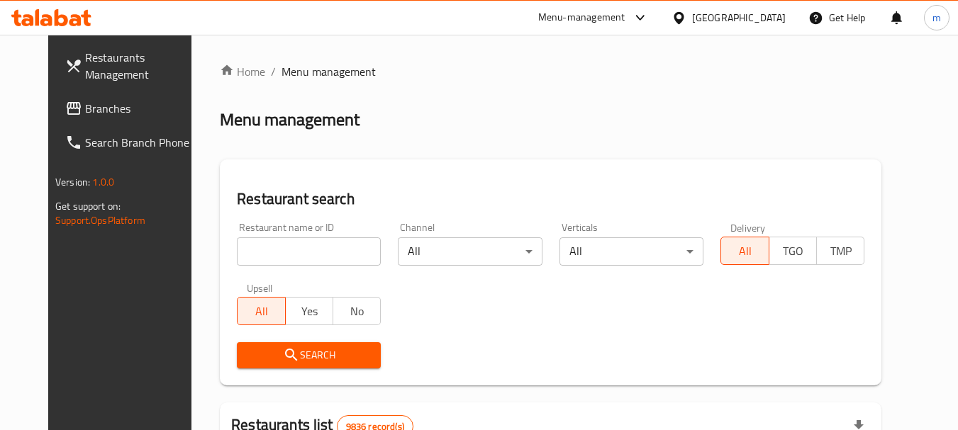
click at [233, 255] on div at bounding box center [479, 215] width 958 height 430
click at [237, 255] on input "search" at bounding box center [309, 251] width 144 height 28
click at [237, 254] on input "search" at bounding box center [309, 251] width 144 height 28
paste input "697194"
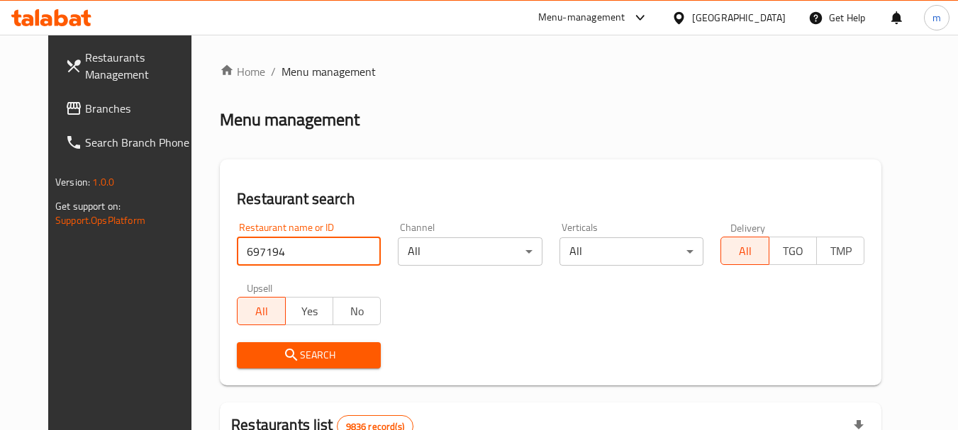
type input "697194"
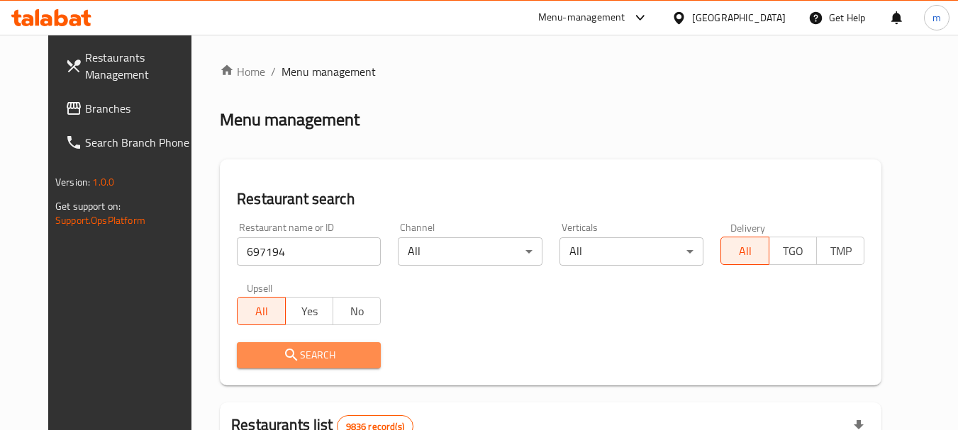
click at [283, 353] on icon "submit" at bounding box center [291, 355] width 17 height 17
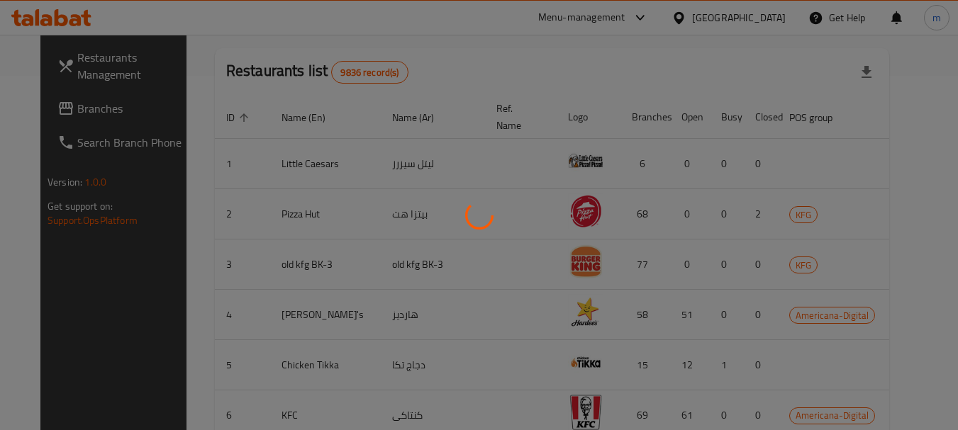
scroll to position [202, 0]
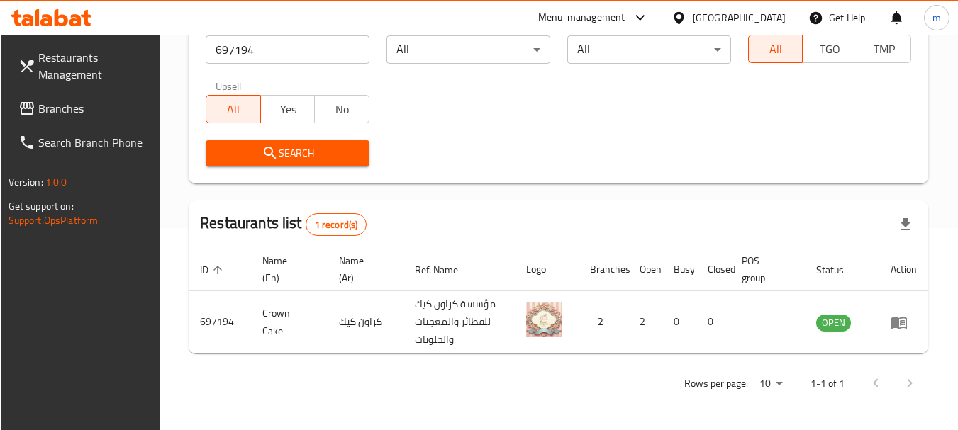
click at [683, 21] on icon at bounding box center [678, 17] width 10 height 12
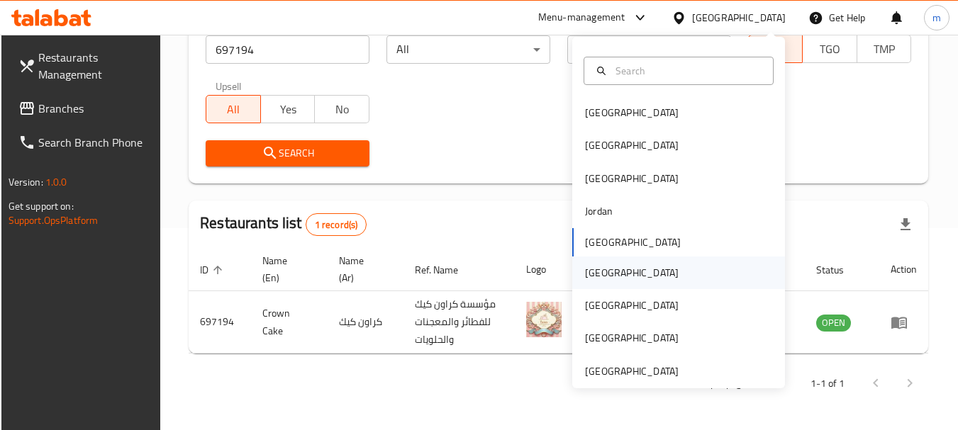
click at [585, 272] on div "[GEOGRAPHIC_DATA]" at bounding box center [632, 273] width 94 height 16
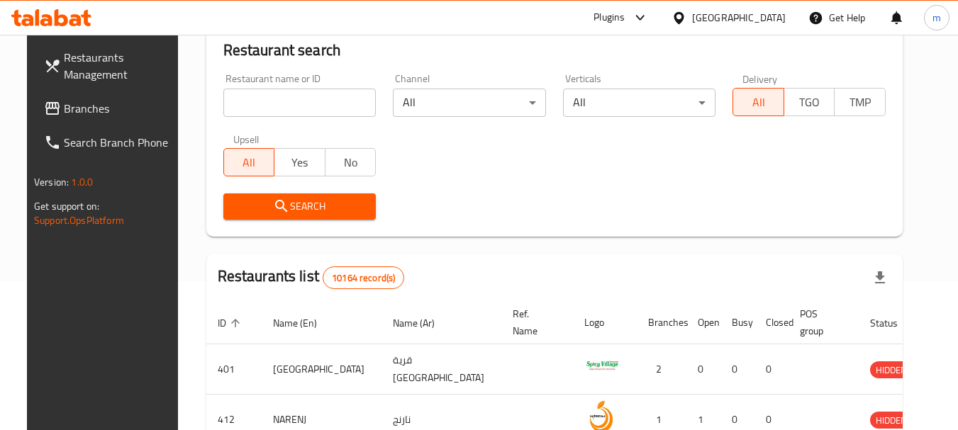
scroll to position [202, 0]
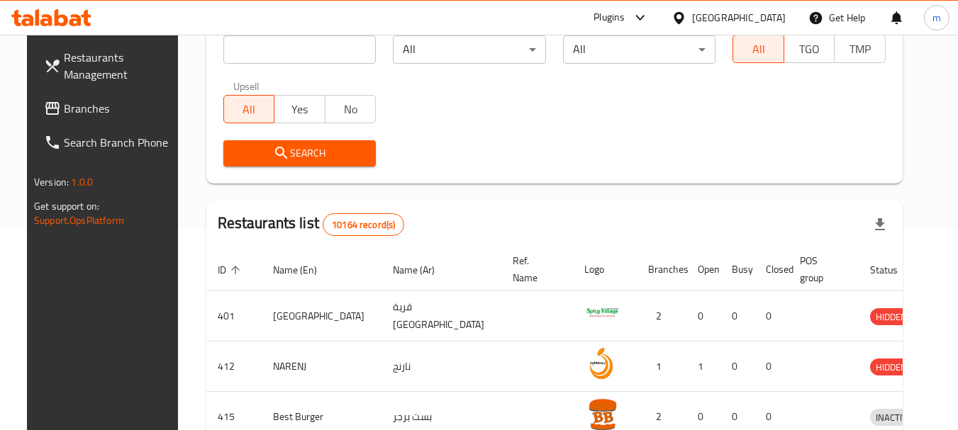
click at [64, 109] on span "Branches" at bounding box center [120, 108] width 112 height 17
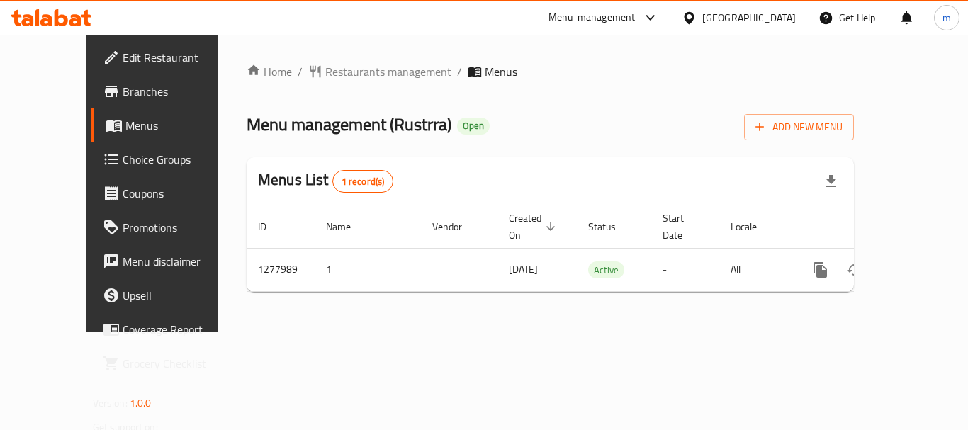
click at [337, 70] on span "Restaurants management" at bounding box center [388, 71] width 126 height 17
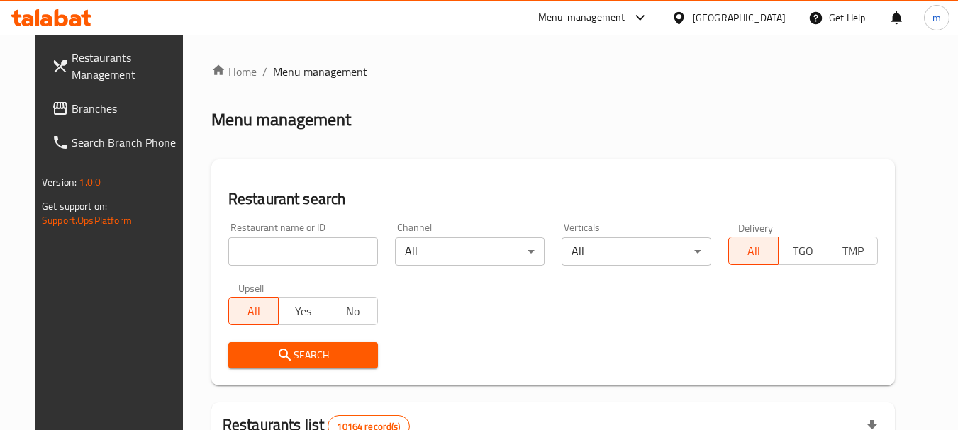
click at [286, 262] on input "search" at bounding box center [303, 251] width 150 height 28
click at [281, 259] on input "search" at bounding box center [303, 251] width 150 height 28
paste input "692742"
type input "692742"
click at [302, 354] on span "Search" at bounding box center [303, 356] width 127 height 18
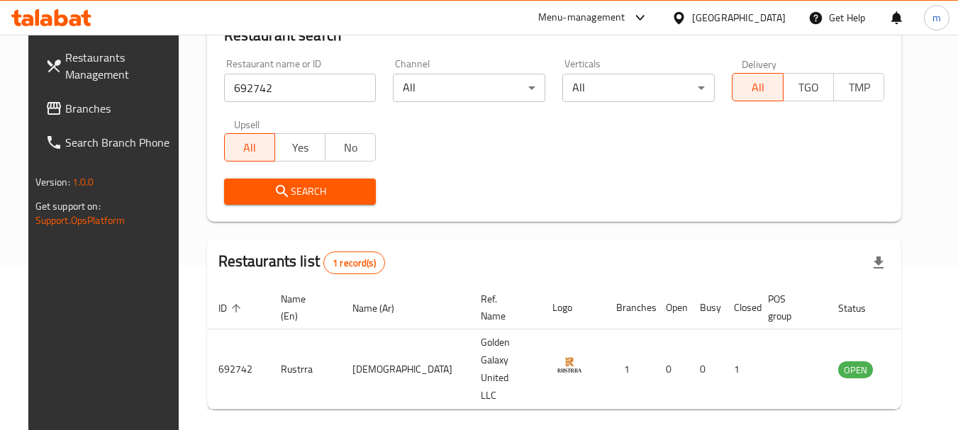
scroll to position [190, 0]
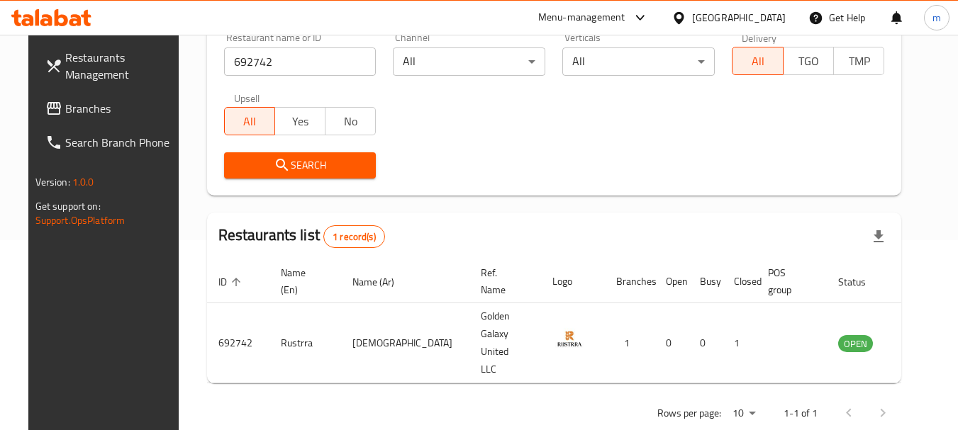
drag, startPoint x: 748, startPoint y: 13, endPoint x: 813, endPoint y: 262, distance: 257.9
click at [686, 12] on icon at bounding box center [678, 18] width 15 height 15
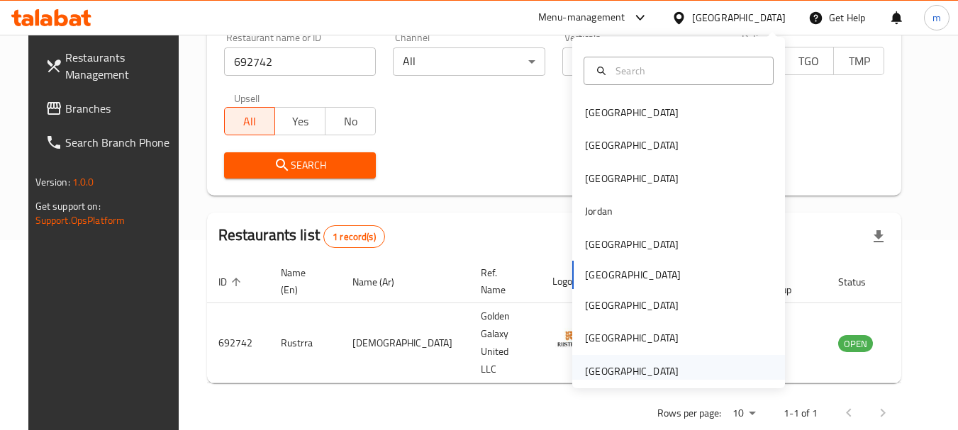
click at [630, 371] on div "[GEOGRAPHIC_DATA]" at bounding box center [632, 372] width 94 height 16
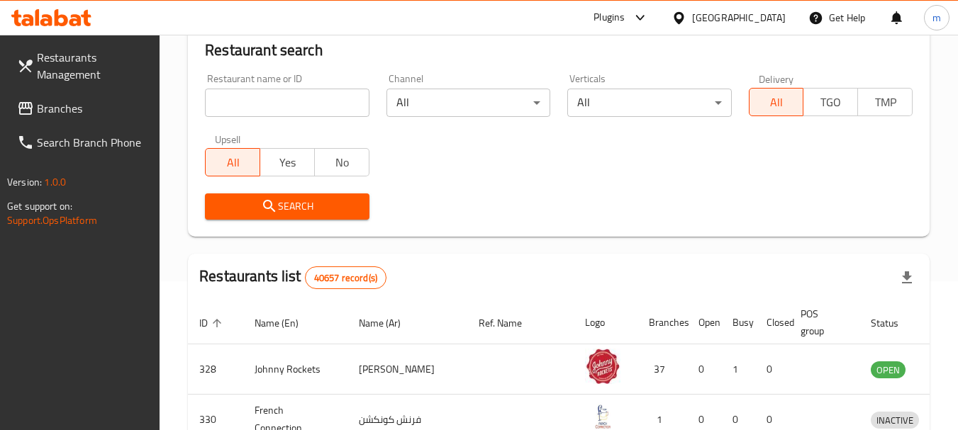
scroll to position [190, 0]
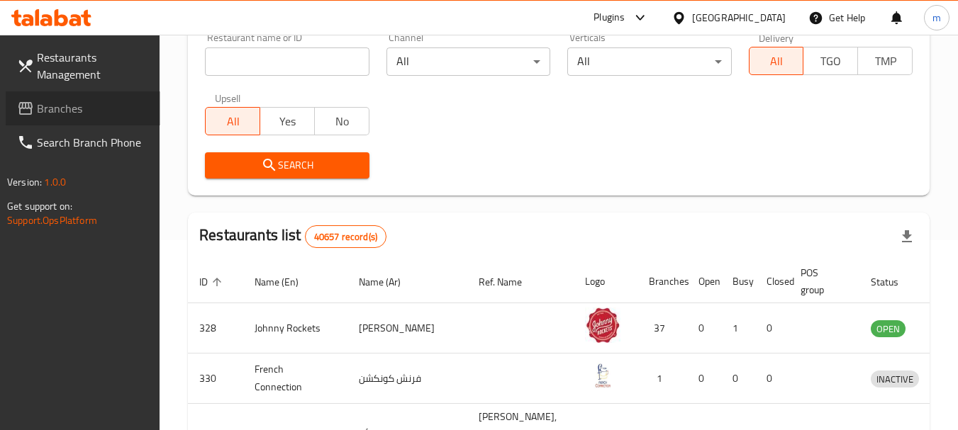
click at [105, 106] on span "Branches" at bounding box center [93, 108] width 112 height 17
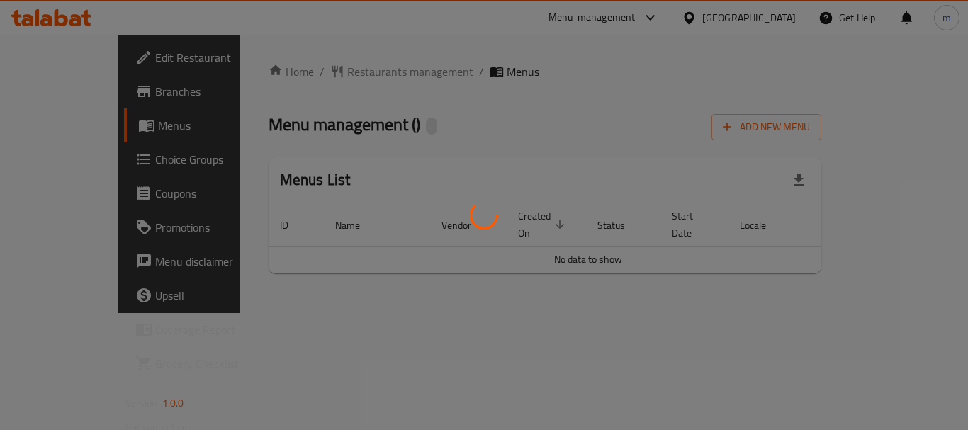
click at [325, 72] on div at bounding box center [484, 215] width 968 height 430
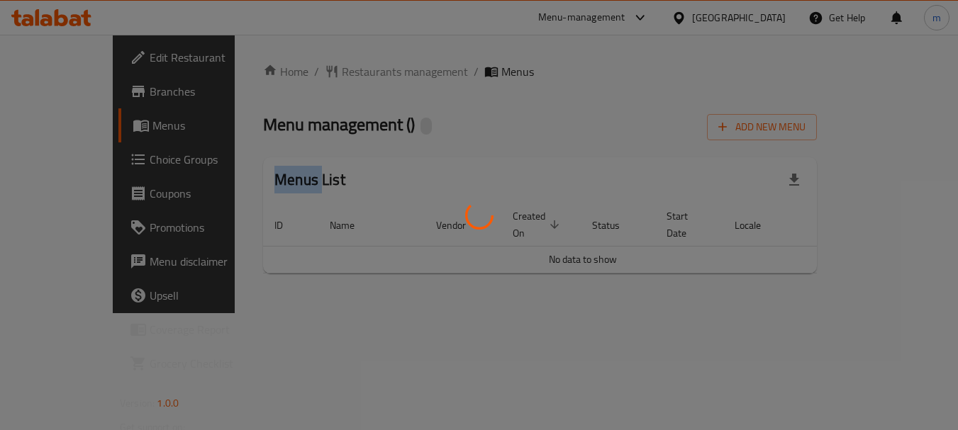
click at [325, 72] on div at bounding box center [479, 215] width 958 height 430
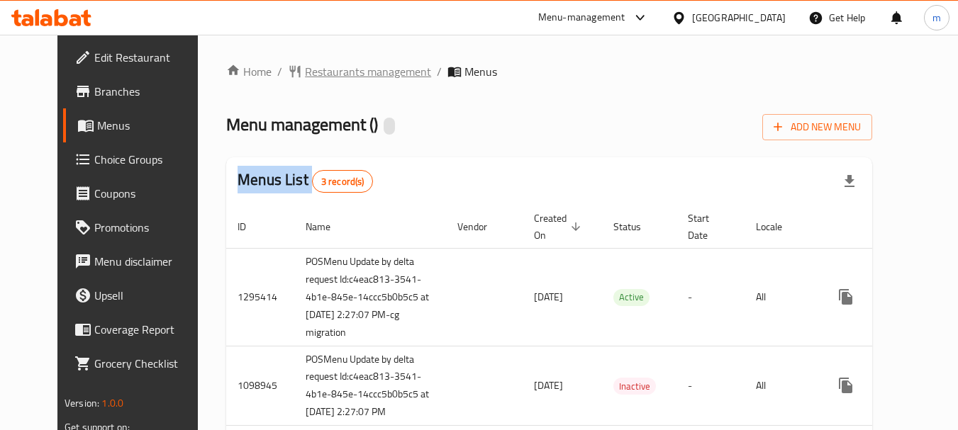
click at [325, 72] on div "Home / Restaurants management / Menus Menu management ( ) Add New Menu Menus Li…" at bounding box center [549, 299] width 646 height 472
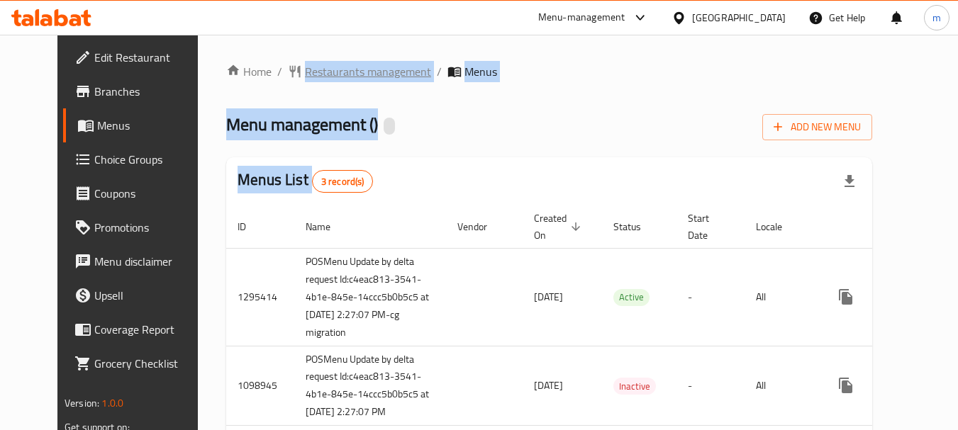
click at [325, 72] on span "Restaurants management" at bounding box center [368, 71] width 126 height 17
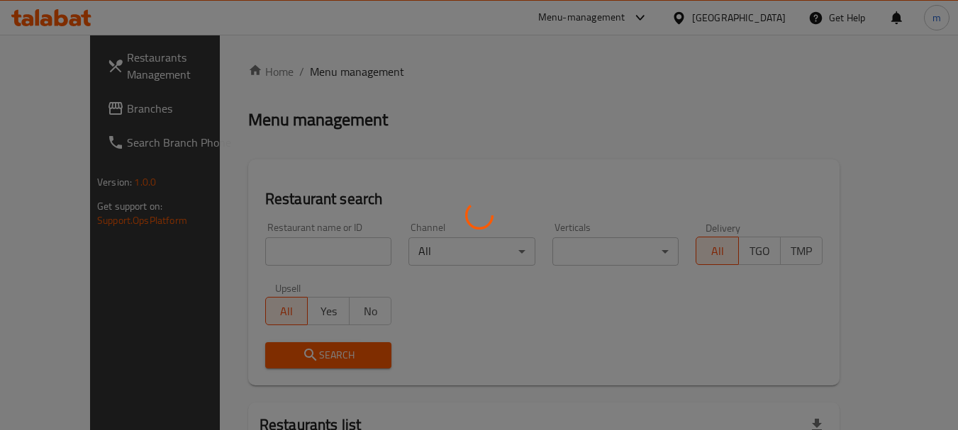
drag, startPoint x: 290, startPoint y: 265, endPoint x: 264, endPoint y: 259, distance: 26.1
click at [289, 266] on div at bounding box center [479, 215] width 958 height 430
click at [264, 259] on div at bounding box center [479, 215] width 958 height 430
click at [262, 257] on div at bounding box center [479, 215] width 958 height 430
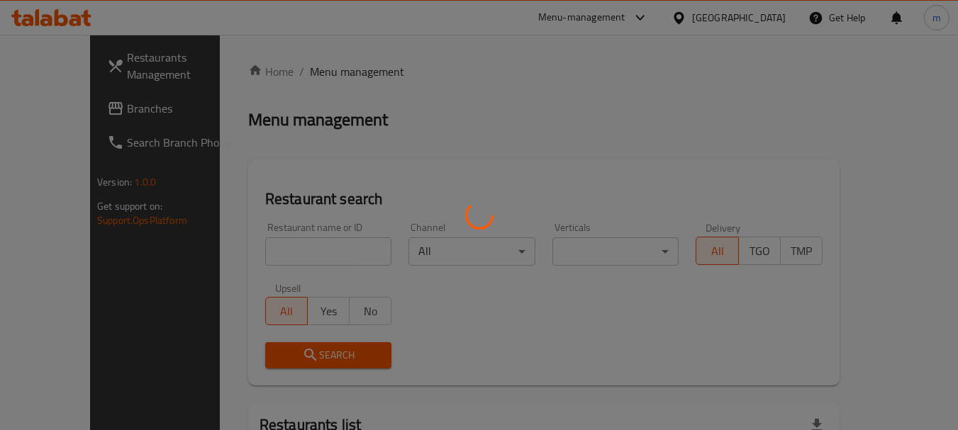
click at [262, 254] on div at bounding box center [479, 215] width 958 height 430
click at [261, 250] on div at bounding box center [479, 215] width 958 height 430
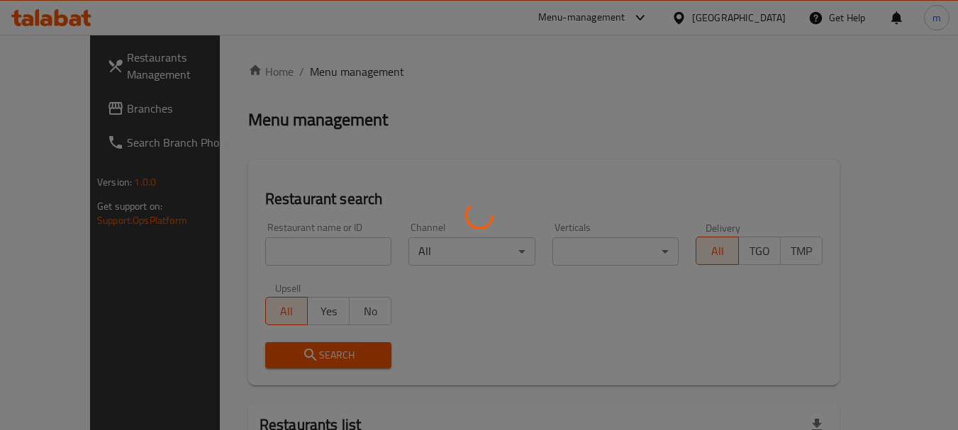
click at [179, 254] on div at bounding box center [479, 215] width 958 height 430
click at [229, 249] on div at bounding box center [479, 215] width 958 height 430
click at [296, 250] on div at bounding box center [479, 215] width 958 height 430
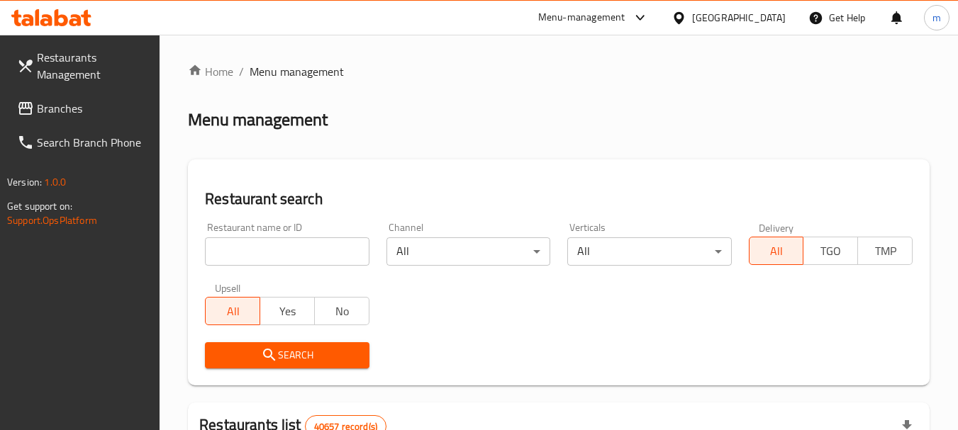
click at [255, 262] on input "search" at bounding box center [287, 251] width 164 height 28
paste input "612513"
type input "612513"
click at [273, 362] on icon "submit" at bounding box center [269, 355] width 17 height 17
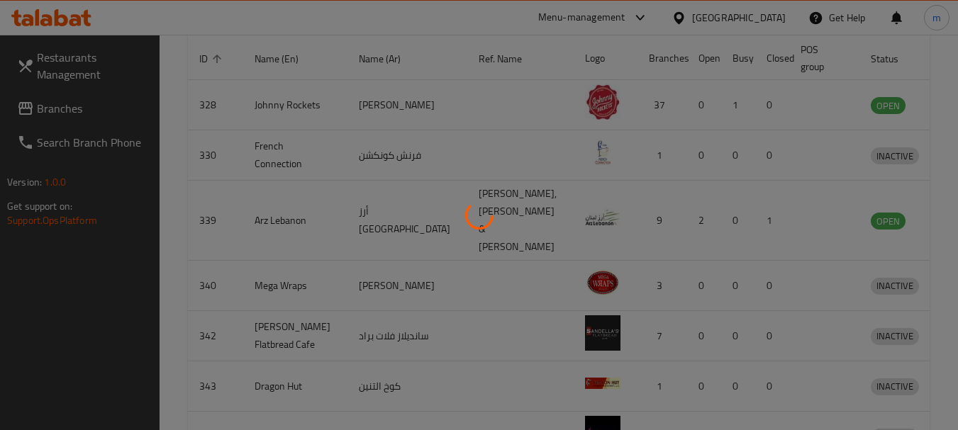
scroll to position [190, 0]
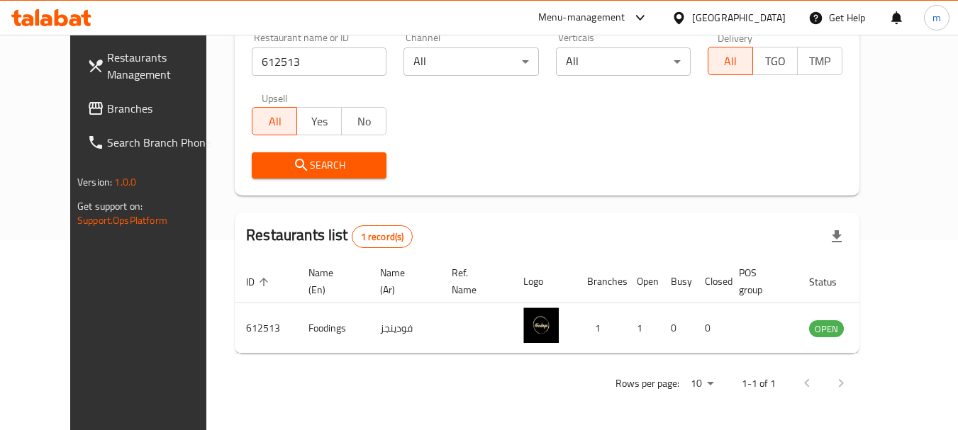
click at [676, 10] on div at bounding box center [681, 18] width 21 height 16
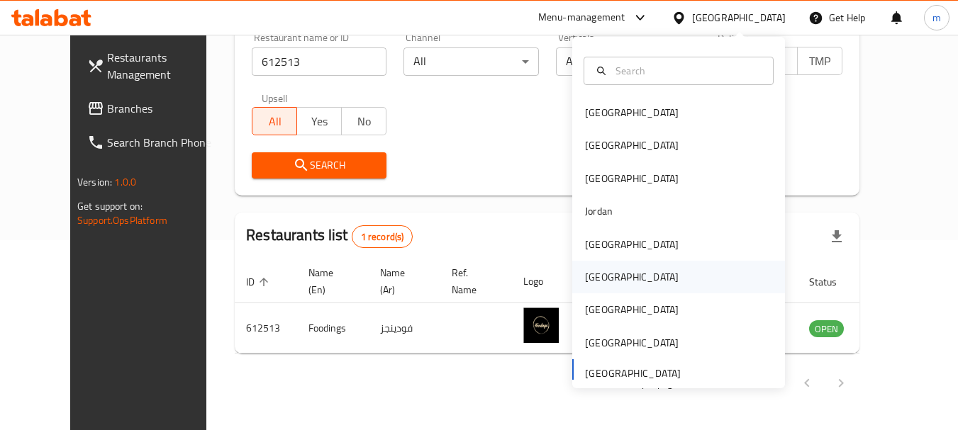
click at [601, 272] on div "Oman" at bounding box center [631, 277] width 116 height 33
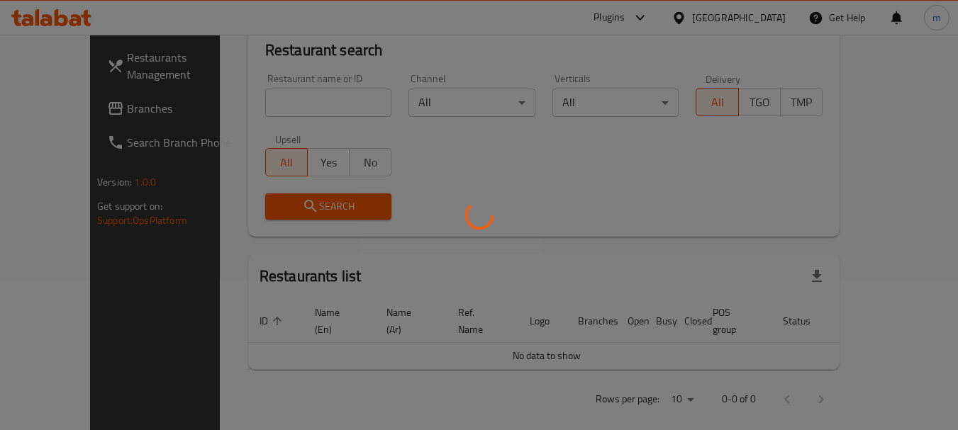
scroll to position [190, 0]
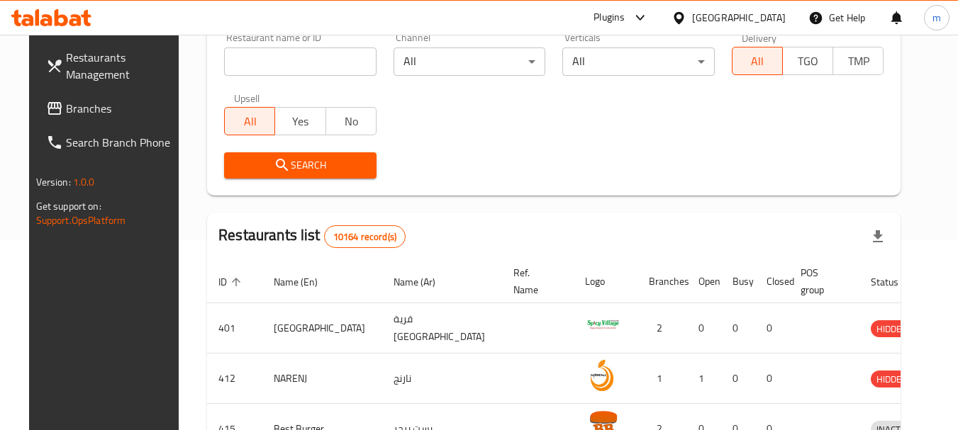
click at [84, 111] on span "Branches" at bounding box center [122, 108] width 112 height 17
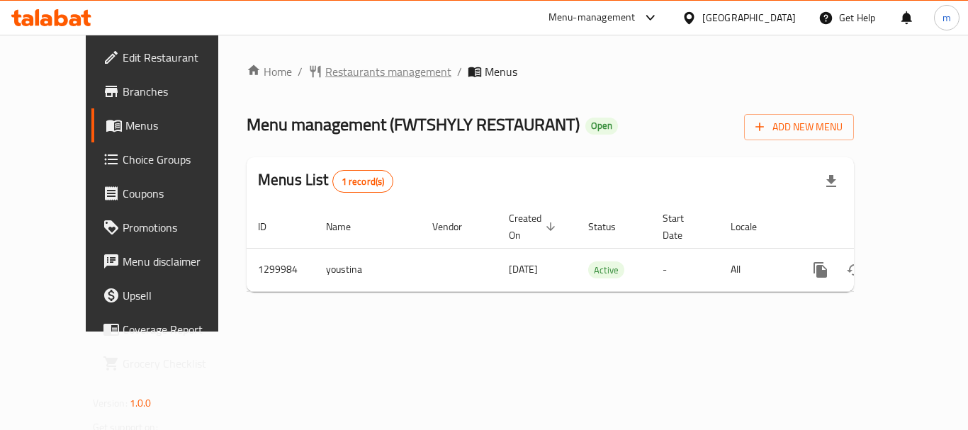
click at [337, 72] on span "Restaurants management" at bounding box center [388, 71] width 126 height 17
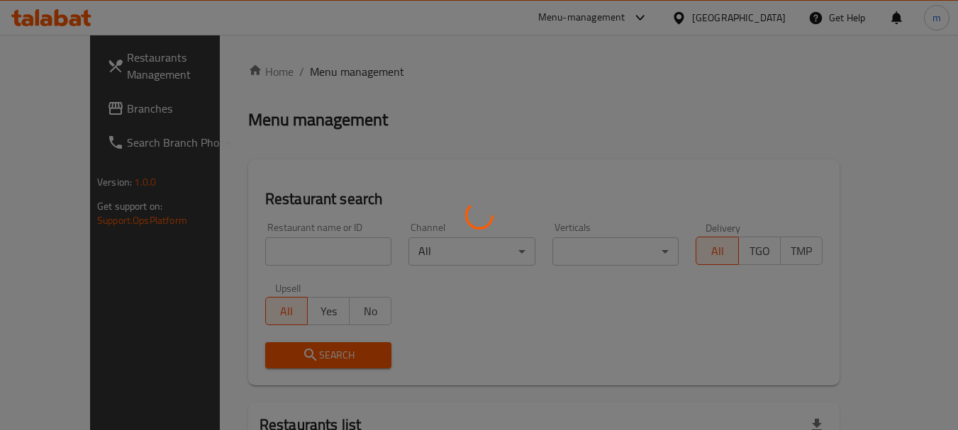
click at [265, 251] on div at bounding box center [479, 215] width 958 height 430
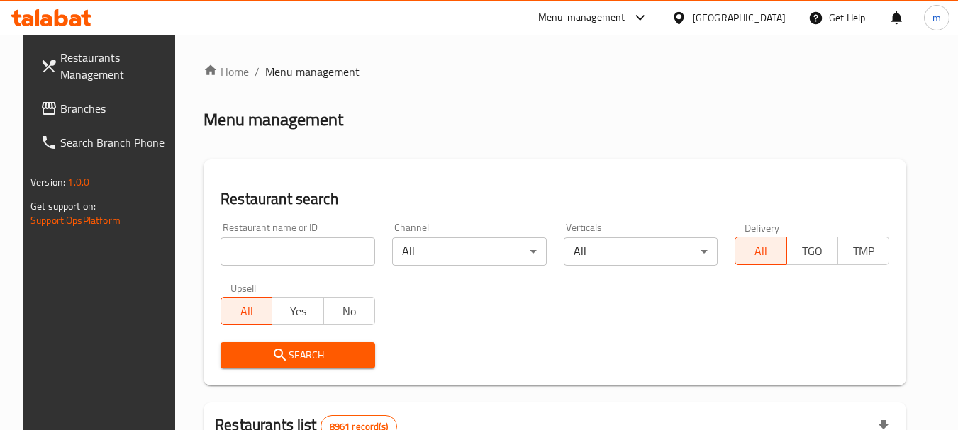
click at [262, 255] on input "search" at bounding box center [297, 251] width 155 height 28
paste input "701588"
type input "701588"
drag, startPoint x: 294, startPoint y: 351, endPoint x: 323, endPoint y: 335, distance: 32.4
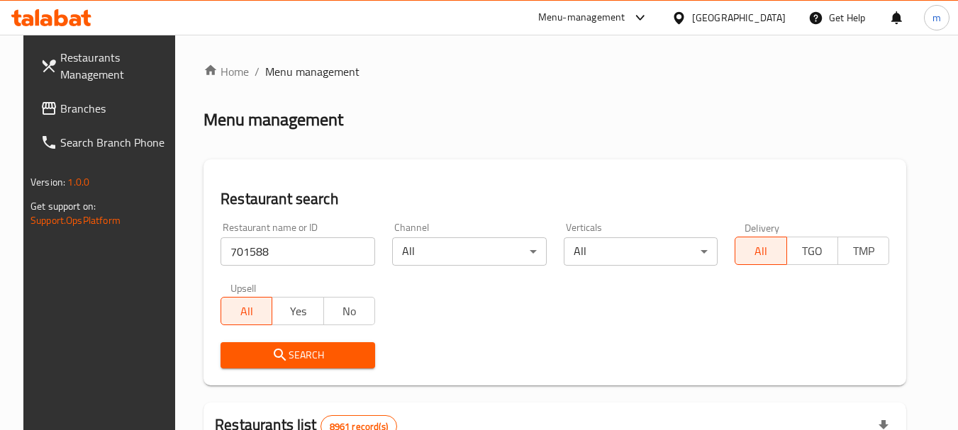
click at [297, 349] on span "Search" at bounding box center [298, 356] width 132 height 18
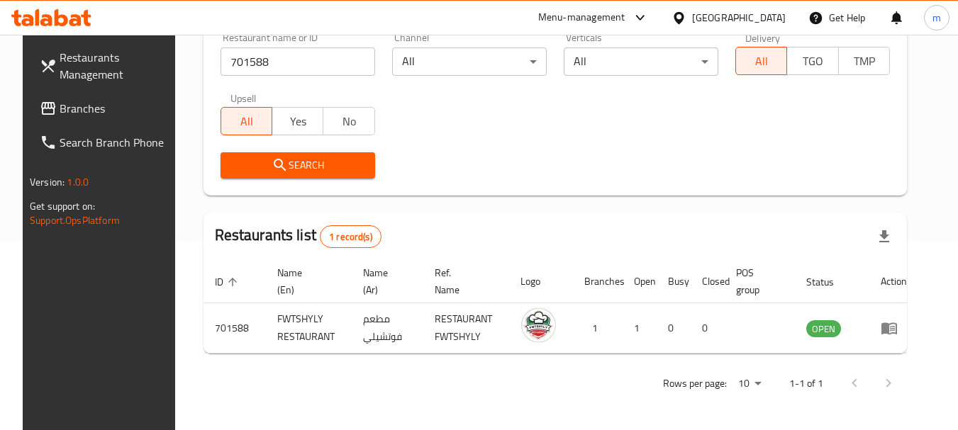
scroll to position [184, 0]
